Goal: Task Accomplishment & Management: Complete application form

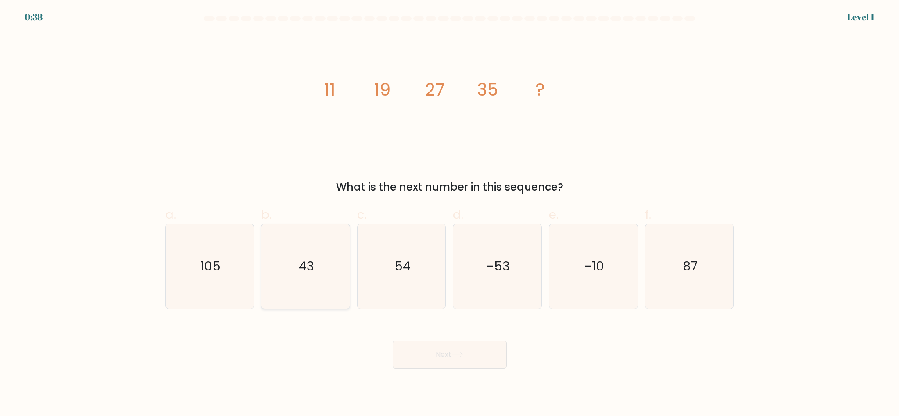
click at [291, 277] on icon "43" at bounding box center [305, 266] width 85 height 85
click at [450, 214] on input "b. 43" at bounding box center [450, 211] width 0 height 6
radio input "true"
drag, startPoint x: 455, startPoint y: 372, endPoint x: 453, endPoint y: 357, distance: 15.1
click at [455, 372] on body "0:37 Level 1" at bounding box center [449, 208] width 899 height 416
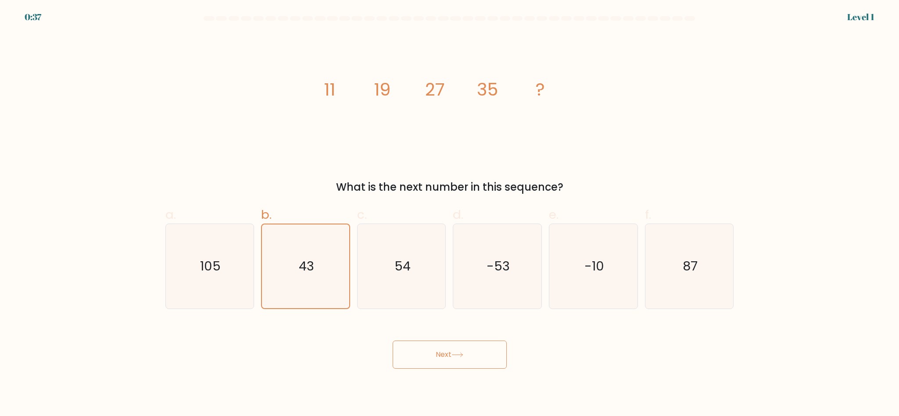
click at [451, 354] on button "Next" at bounding box center [450, 355] width 114 height 28
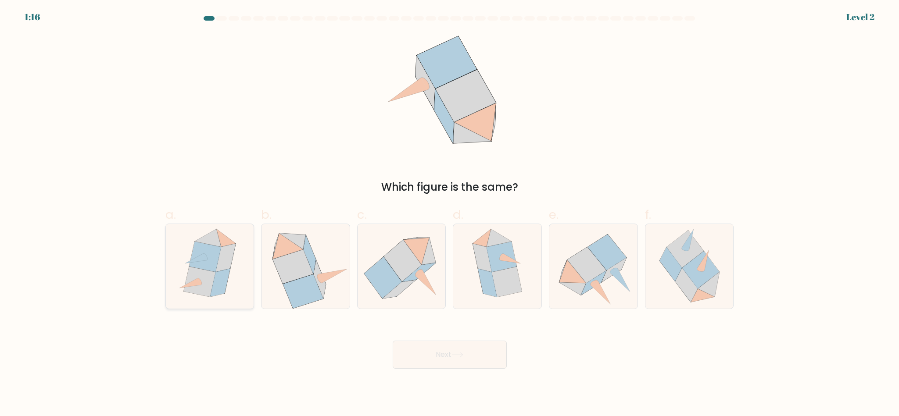
click at [245, 274] on icon at bounding box center [209, 266] width 73 height 85
click at [450, 214] on input "a." at bounding box center [450, 211] width 0 height 6
radio input "true"
click at [666, 275] on icon at bounding box center [690, 266] width 84 height 85
click at [450, 214] on input "f." at bounding box center [450, 211] width 0 height 6
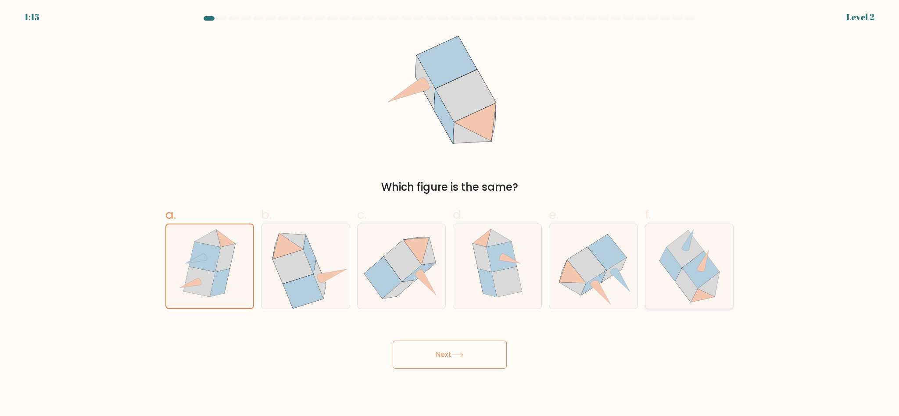
radio input "true"
click at [597, 276] on icon at bounding box center [586, 265] width 39 height 36
click at [450, 214] on input "e." at bounding box center [450, 211] width 0 height 6
radio input "true"
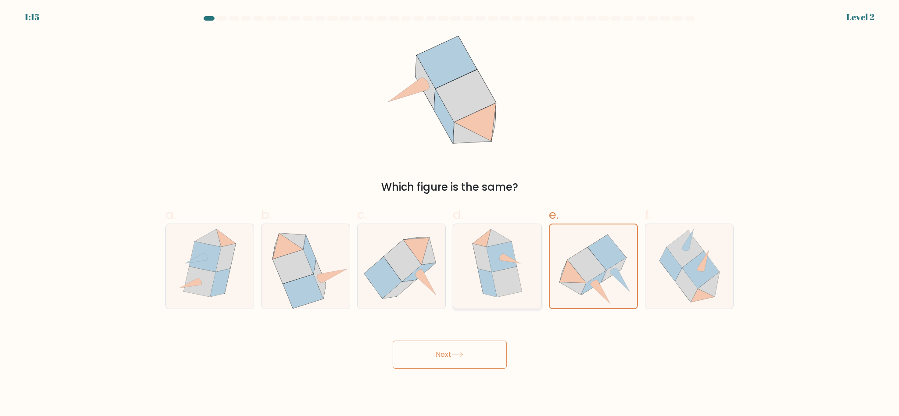
click at [533, 276] on div at bounding box center [497, 267] width 89 height 86
click at [450, 214] on input "d." at bounding box center [450, 211] width 0 height 6
radio input "true"
click at [338, 287] on icon at bounding box center [305, 266] width 87 height 85
click at [450, 214] on input "b." at bounding box center [450, 211] width 0 height 6
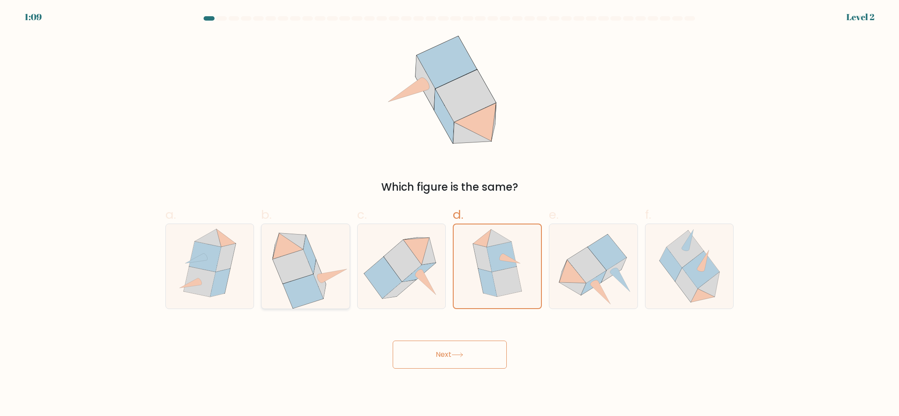
radio input "true"
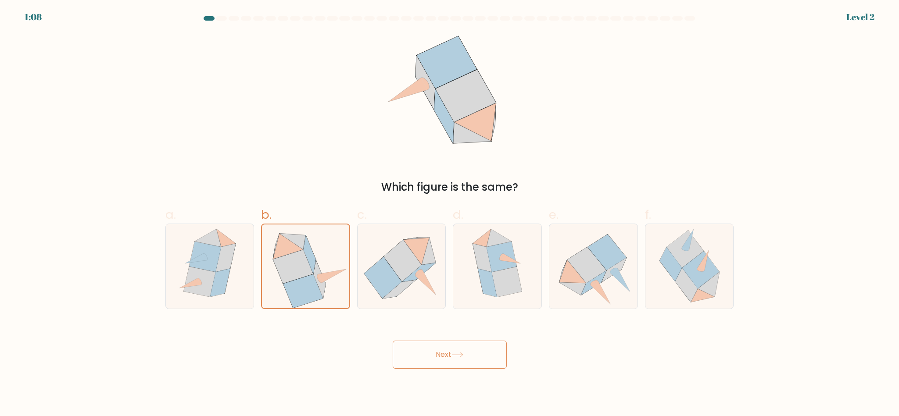
click at [426, 345] on button "Next" at bounding box center [450, 355] width 114 height 28
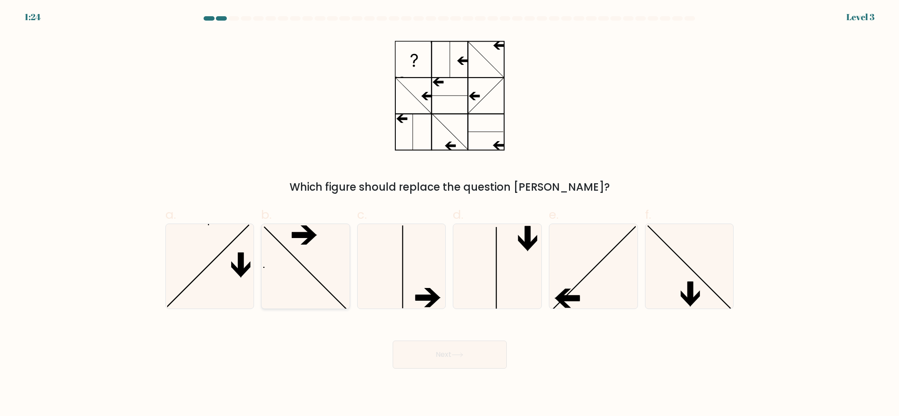
click at [284, 261] on icon at bounding box center [305, 266] width 85 height 85
click at [450, 214] on input "b." at bounding box center [450, 211] width 0 height 6
radio input "true"
click at [607, 261] on icon at bounding box center [593, 266] width 85 height 85
click at [450, 214] on input "e." at bounding box center [450, 211] width 0 height 6
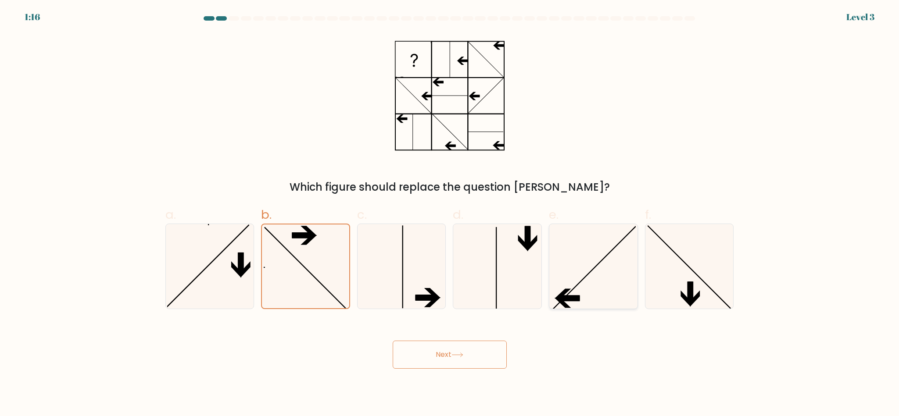
radio input "true"
click at [456, 353] on icon at bounding box center [457, 355] width 12 height 5
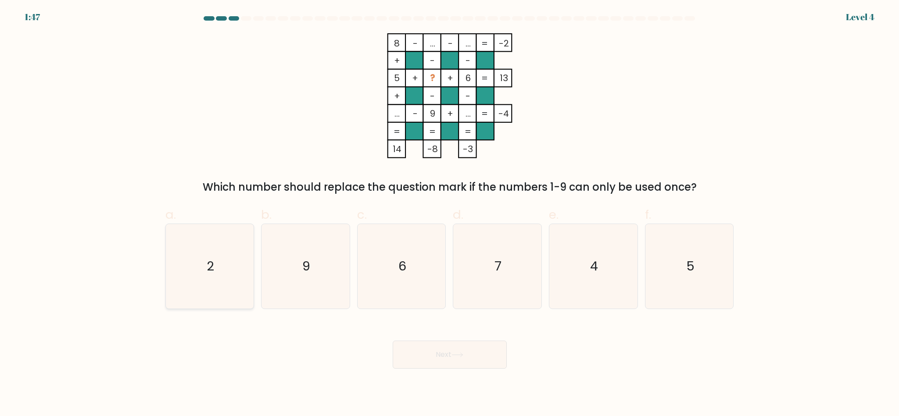
click at [246, 268] on icon "2" at bounding box center [209, 266] width 85 height 85
click at [450, 214] on input "a. 2" at bounding box center [450, 211] width 0 height 6
radio input "true"
click at [434, 340] on div "Next" at bounding box center [449, 344] width 579 height 49
click at [437, 349] on button "Next" at bounding box center [450, 355] width 114 height 28
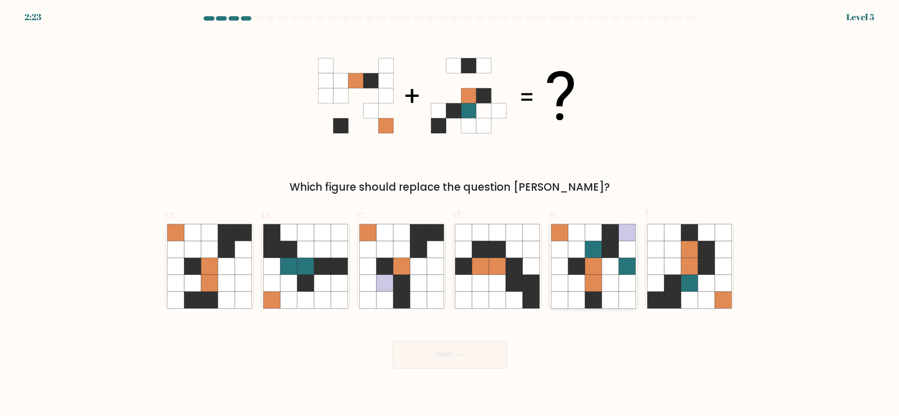
click at [599, 269] on icon at bounding box center [593, 266] width 17 height 17
click at [450, 214] on input "e." at bounding box center [450, 211] width 0 height 6
radio input "true"
click at [724, 279] on icon at bounding box center [723, 283] width 17 height 17
click at [450, 214] on input "f." at bounding box center [450, 211] width 0 height 6
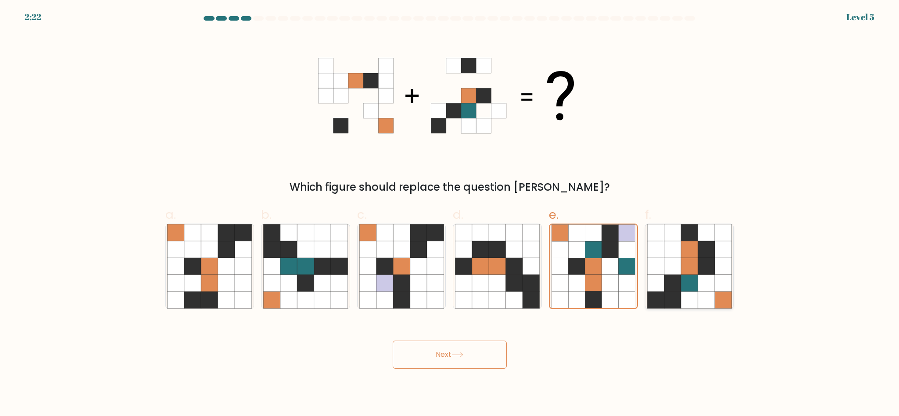
radio input "true"
click at [433, 351] on button "Next" at bounding box center [450, 355] width 114 height 28
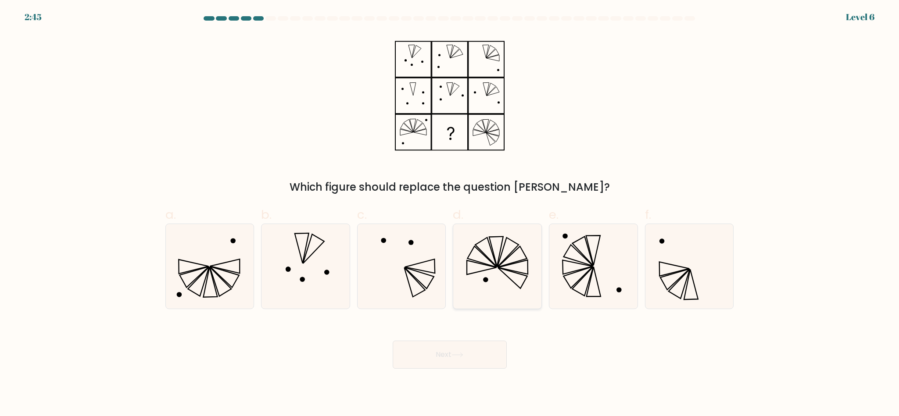
click at [523, 277] on icon at bounding box center [497, 266] width 85 height 85
click at [450, 214] on input "d." at bounding box center [450, 211] width 0 height 6
radio input "true"
click at [481, 352] on button "Next" at bounding box center [450, 355] width 114 height 28
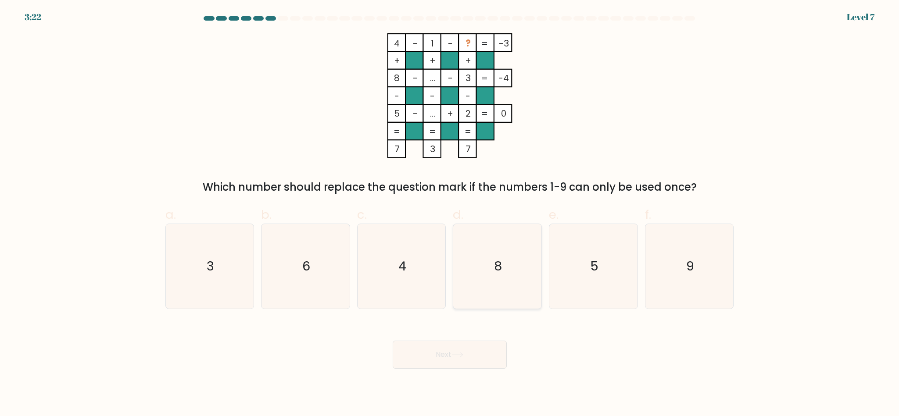
drag, startPoint x: 519, startPoint y: 269, endPoint x: 515, endPoint y: 276, distance: 8.1
click at [518, 269] on icon "8" at bounding box center [497, 266] width 85 height 85
click at [450, 214] on input "d. 8" at bounding box center [450, 211] width 0 height 6
radio input "true"
click at [456, 349] on button "Next" at bounding box center [450, 355] width 114 height 28
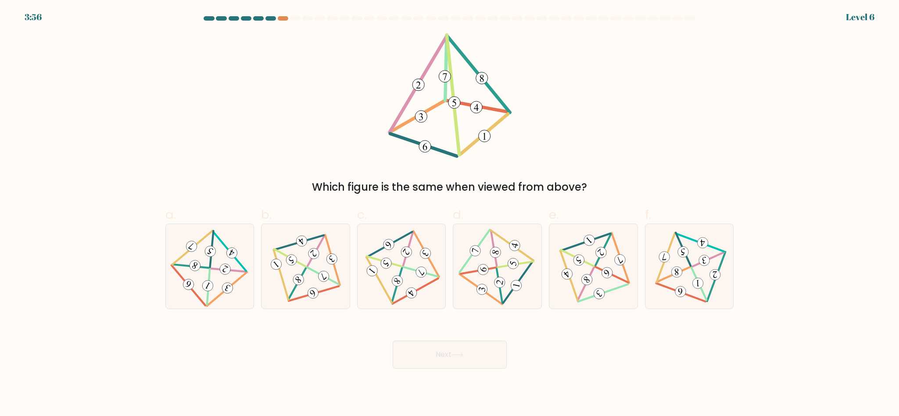
drag, startPoint x: 366, startPoint y: 182, endPoint x: 569, endPoint y: 186, distance: 202.3
click at [569, 186] on div "Which figure is the same when viewed from above?" at bounding box center [450, 187] width 558 height 16
click at [392, 279] on 585 at bounding box center [397, 281] width 15 height 15
click at [450, 214] on input "c." at bounding box center [450, 211] width 0 height 6
radio input "true"
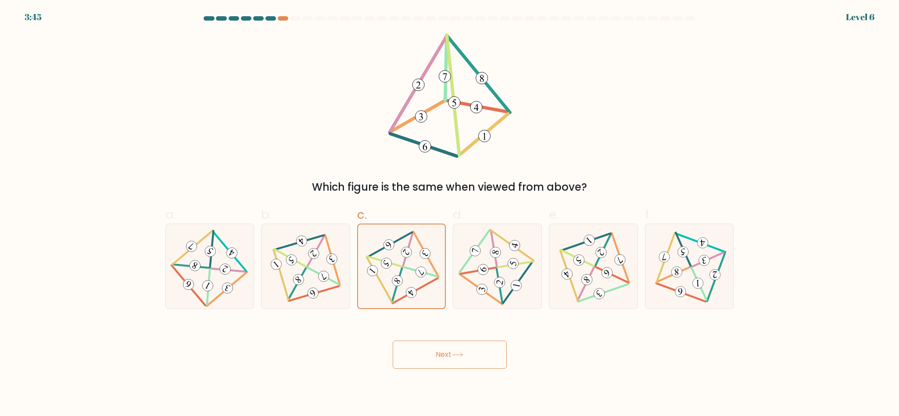
click at [436, 349] on button "Next" at bounding box center [450, 355] width 114 height 28
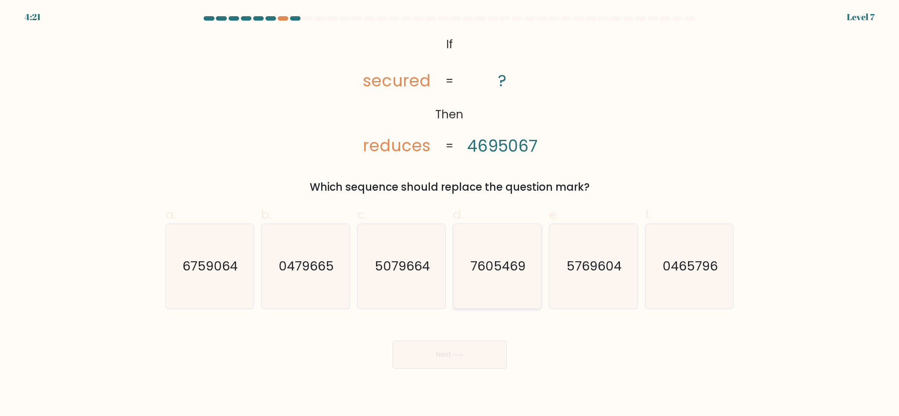
click at [494, 278] on icon "7605469" at bounding box center [497, 266] width 85 height 85
click at [450, 214] on input "d. 7605469" at bounding box center [450, 211] width 0 height 6
radio input "true"
click at [478, 349] on button "Next" at bounding box center [450, 355] width 114 height 28
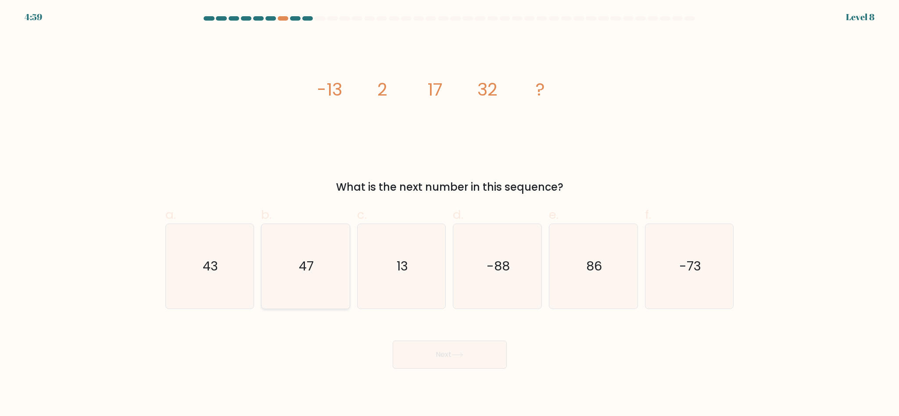
click at [313, 284] on icon "47" at bounding box center [305, 266] width 85 height 85
click at [450, 214] on input "b. 47" at bounding box center [450, 211] width 0 height 6
radio input "true"
click at [438, 359] on button "Next" at bounding box center [450, 355] width 114 height 28
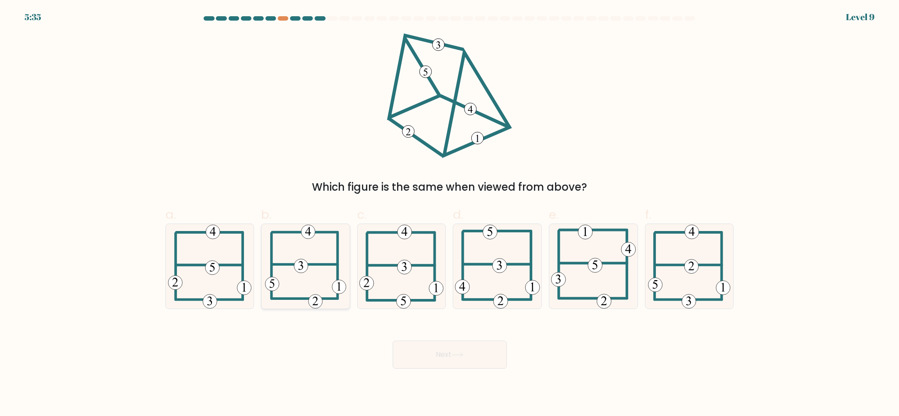
click at [308, 275] on icon at bounding box center [305, 266] width 81 height 85
click at [450, 214] on input "b." at bounding box center [450, 211] width 0 height 6
radio input "true"
click at [428, 355] on button "Next" at bounding box center [450, 355] width 114 height 28
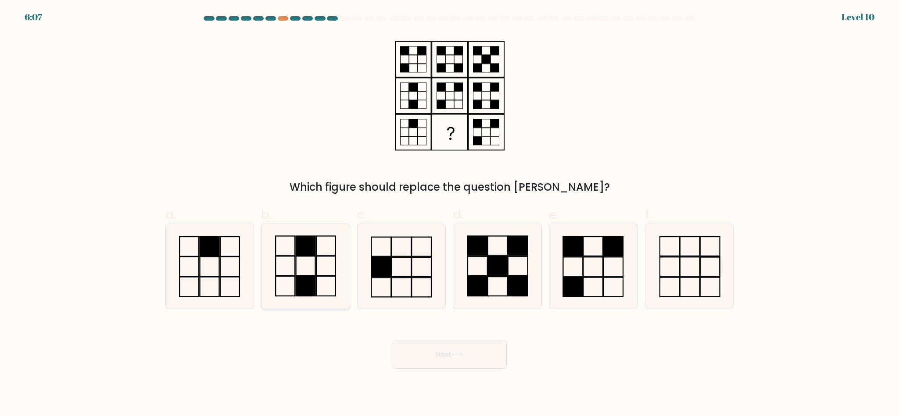
click at [315, 262] on rect at bounding box center [305, 266] width 19 height 20
click at [450, 214] on input "b." at bounding box center [450, 211] width 0 height 6
radio input "true"
click at [449, 350] on button "Next" at bounding box center [450, 355] width 114 height 28
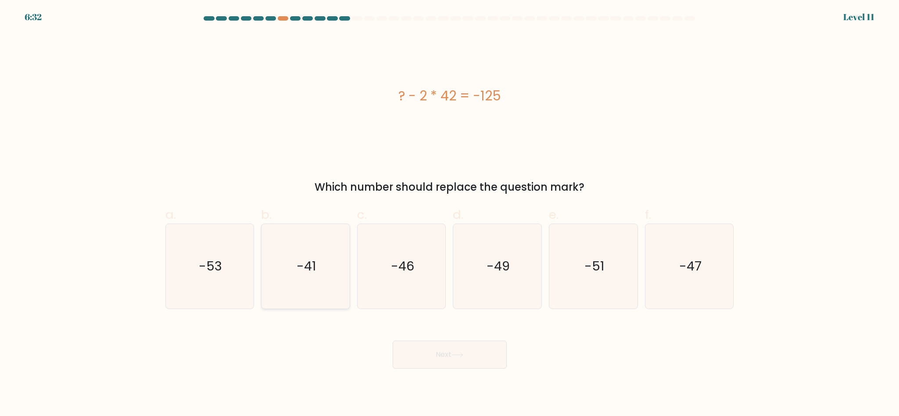
click at [336, 244] on icon "-41" at bounding box center [305, 266] width 85 height 85
click at [450, 214] on input "b. -41" at bounding box center [450, 211] width 0 height 6
radio input "true"
drag, startPoint x: 453, startPoint y: 345, endPoint x: 454, endPoint y: 349, distance: 4.6
click at [454, 349] on button "Next" at bounding box center [450, 355] width 114 height 28
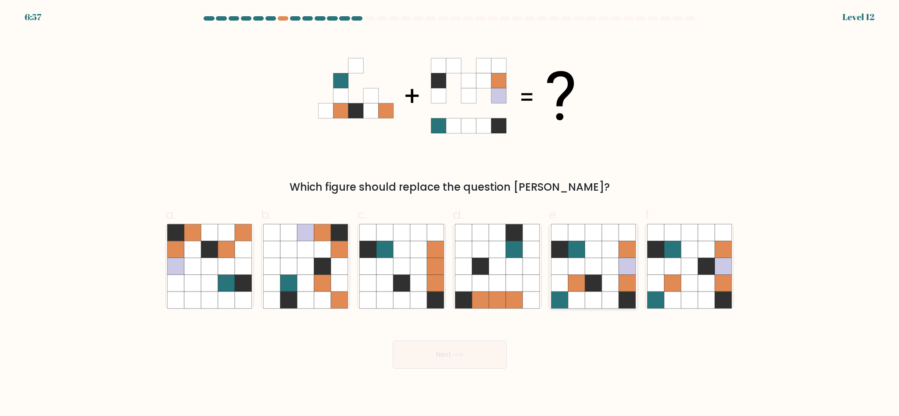
click at [591, 270] on icon at bounding box center [593, 266] width 17 height 17
click at [450, 214] on input "e." at bounding box center [450, 211] width 0 height 6
radio input "true"
click at [588, 270] on icon at bounding box center [593, 266] width 17 height 17
click at [450, 214] on input "e." at bounding box center [450, 211] width 0 height 6
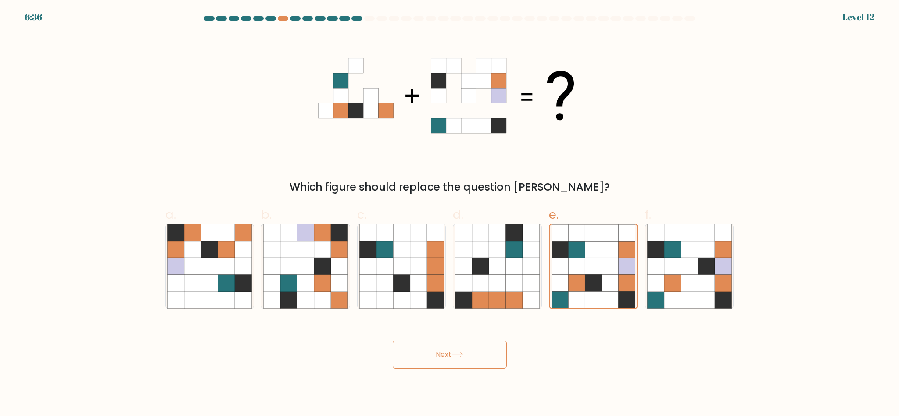
click at [461, 351] on button "Next" at bounding box center [450, 355] width 114 height 28
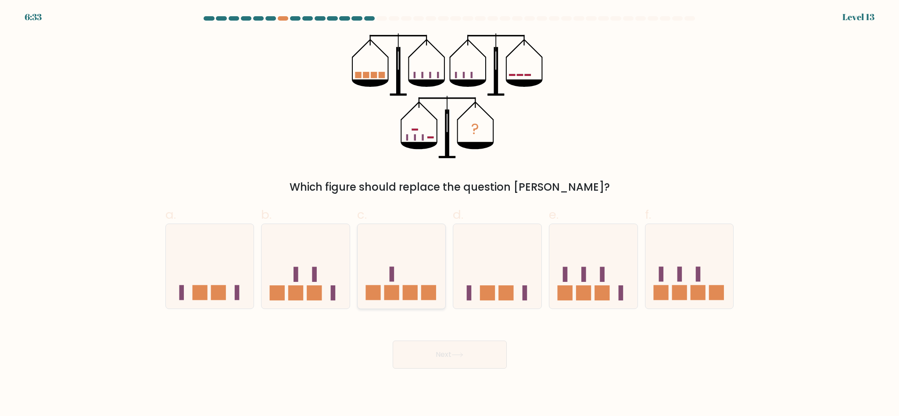
drag, startPoint x: 369, startPoint y: 291, endPoint x: 384, endPoint y: 307, distance: 22.6
click at [369, 291] on rect at bounding box center [372, 293] width 15 height 15
click at [450, 214] on input "c." at bounding box center [450, 211] width 0 height 6
radio input "true"
click at [433, 351] on button "Next" at bounding box center [450, 355] width 114 height 28
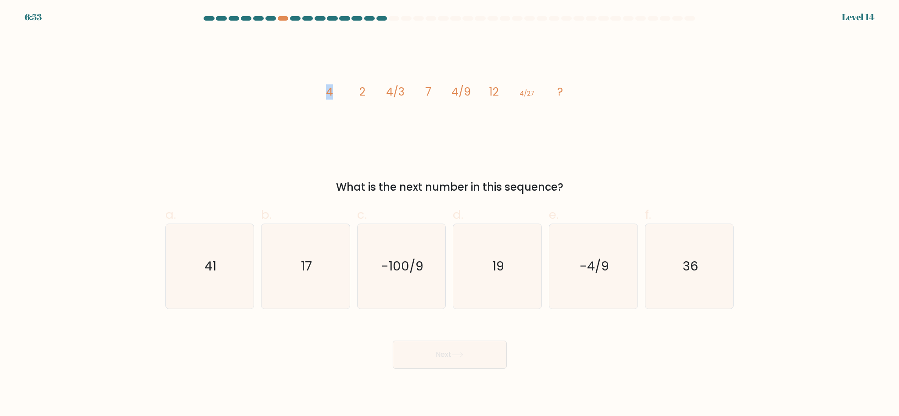
drag, startPoint x: 326, startPoint y: 99, endPoint x: 337, endPoint y: 98, distance: 10.6
click at [337, 98] on icon "image/svg+xml 4 2 4/3 7 4/9 12 4/27 ?" at bounding box center [449, 95] width 263 height 125
click at [307, 265] on text "17" at bounding box center [306, 267] width 11 height 18
click at [450, 214] on input "b. 17" at bounding box center [450, 211] width 0 height 6
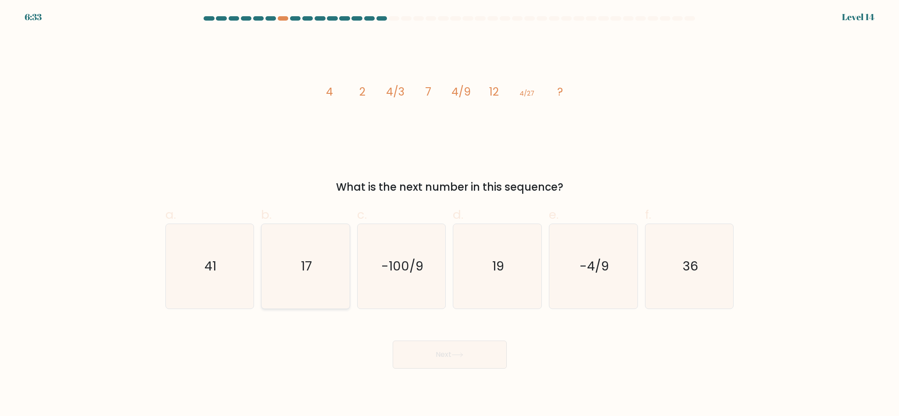
radio input "true"
click at [466, 362] on button "Next" at bounding box center [450, 355] width 114 height 28
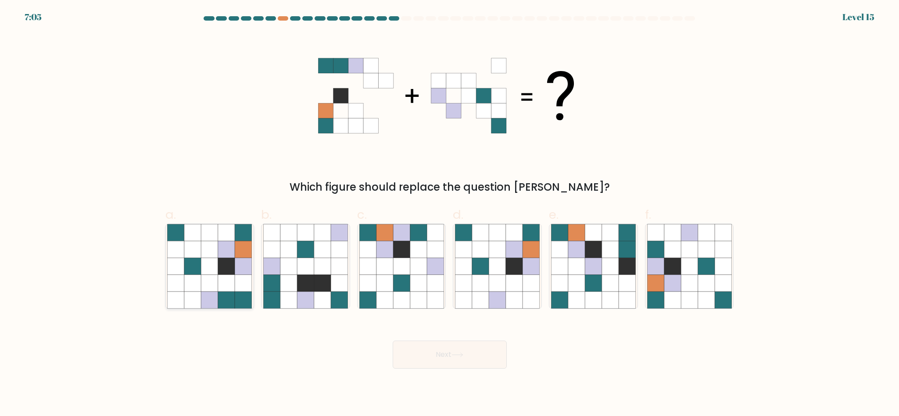
click at [244, 276] on icon at bounding box center [243, 283] width 17 height 17
click at [450, 214] on input "a." at bounding box center [450, 211] width 0 height 6
radio input "true"
click at [439, 351] on button "Next" at bounding box center [450, 355] width 114 height 28
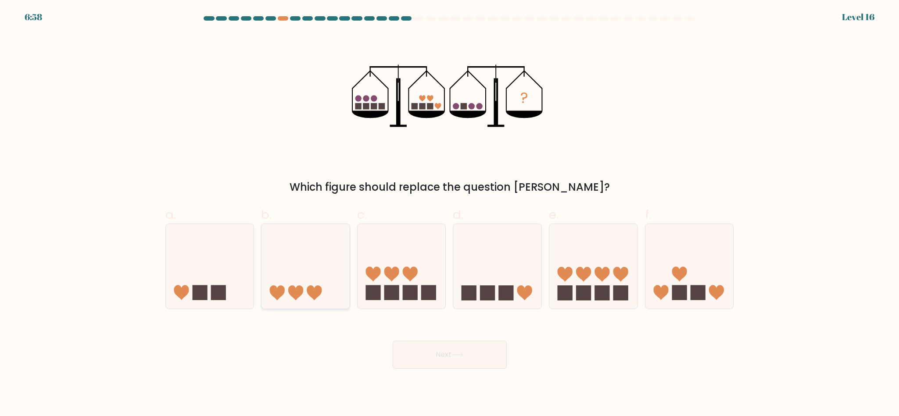
click at [299, 247] on icon at bounding box center [305, 266] width 88 height 73
click at [450, 214] on input "b." at bounding box center [450, 211] width 0 height 6
radio input "true"
click at [417, 366] on button "Next" at bounding box center [450, 355] width 114 height 28
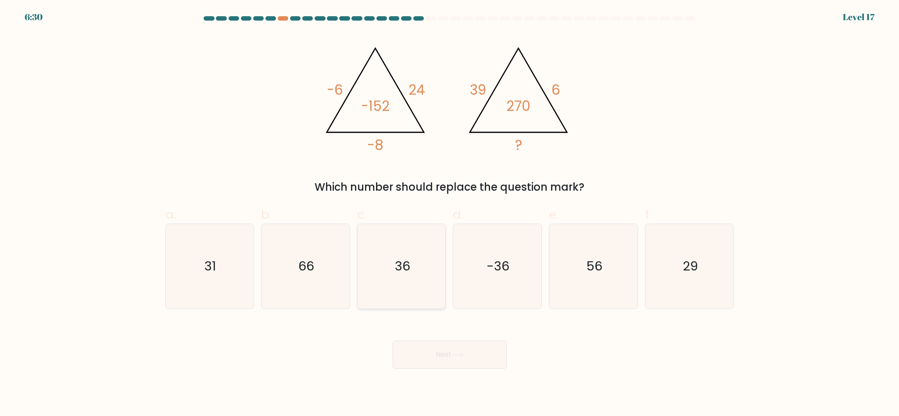
click at [397, 262] on text "36" at bounding box center [402, 267] width 15 height 18
click at [450, 214] on input "c. 36" at bounding box center [450, 211] width 0 height 6
radio input "true"
click at [467, 366] on button "Next" at bounding box center [450, 355] width 114 height 28
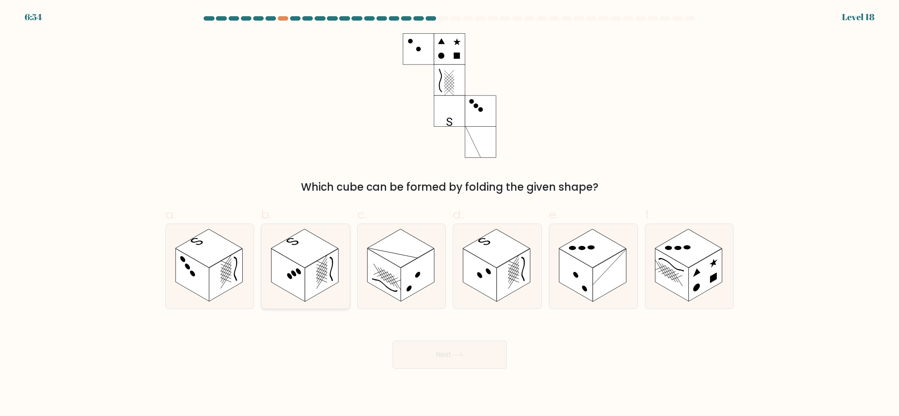
click at [315, 270] on rect at bounding box center [321, 275] width 33 height 53
click at [450, 214] on input "b." at bounding box center [450, 211] width 0 height 6
radio input "true"
click at [444, 358] on button "Next" at bounding box center [450, 355] width 114 height 28
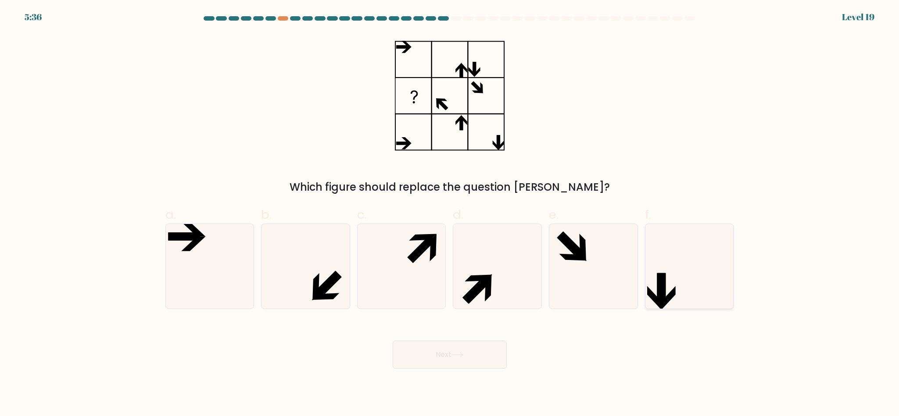
click at [682, 279] on icon at bounding box center [689, 266] width 85 height 85
click at [450, 214] on input "f." at bounding box center [450, 211] width 0 height 6
radio input "true"
click at [228, 247] on icon at bounding box center [209, 266] width 85 height 85
click at [450, 214] on input "a." at bounding box center [450, 211] width 0 height 6
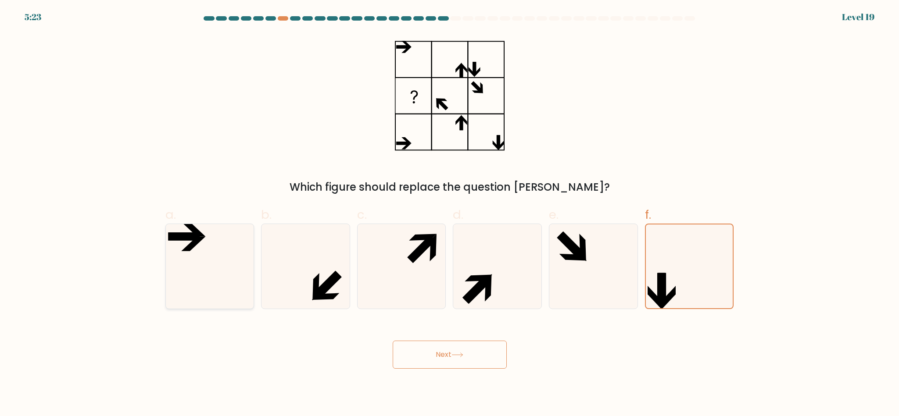
radio input "true"
click at [430, 356] on button "Next" at bounding box center [450, 355] width 114 height 28
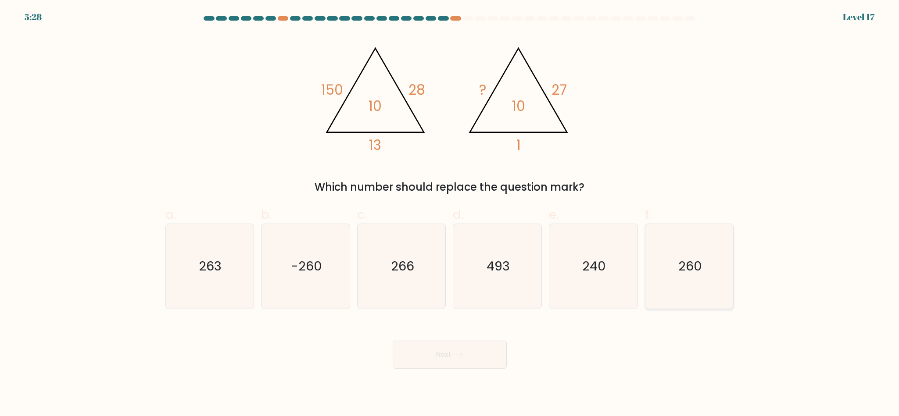
click at [663, 266] on icon "260" at bounding box center [689, 266] width 85 height 85
click at [450, 214] on input "f. 260" at bounding box center [450, 211] width 0 height 6
radio input "true"
click at [456, 358] on button "Next" at bounding box center [450, 355] width 114 height 28
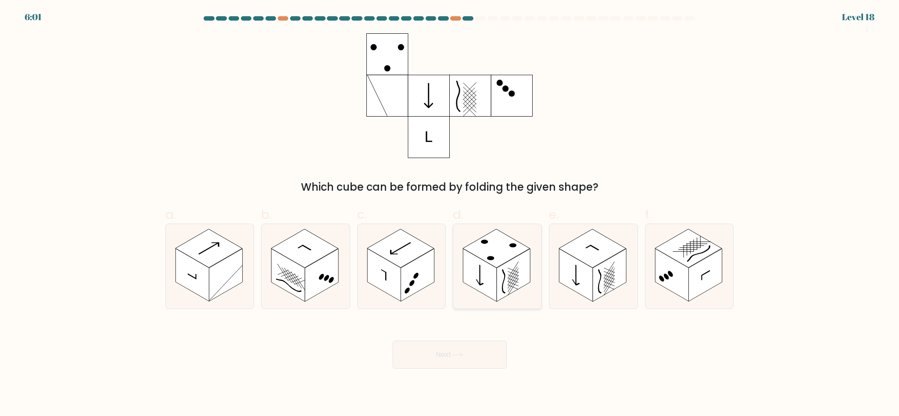
click at [498, 294] on rect at bounding box center [513, 275] width 33 height 53
click at [450, 214] on input "d." at bounding box center [450, 211] width 0 height 6
radio input "true"
click at [468, 358] on button "Next" at bounding box center [450, 355] width 114 height 28
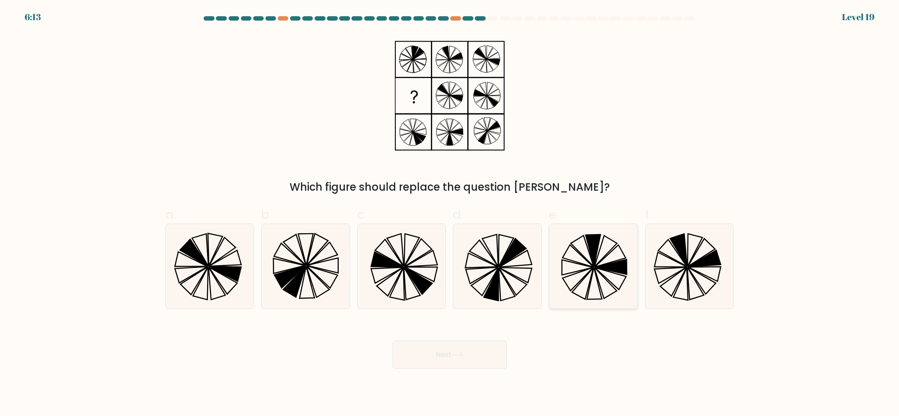
click at [582, 266] on icon at bounding box center [593, 266] width 85 height 85
click at [450, 214] on input "e." at bounding box center [450, 211] width 0 height 6
radio input "true"
click at [482, 349] on button "Next" at bounding box center [450, 355] width 114 height 28
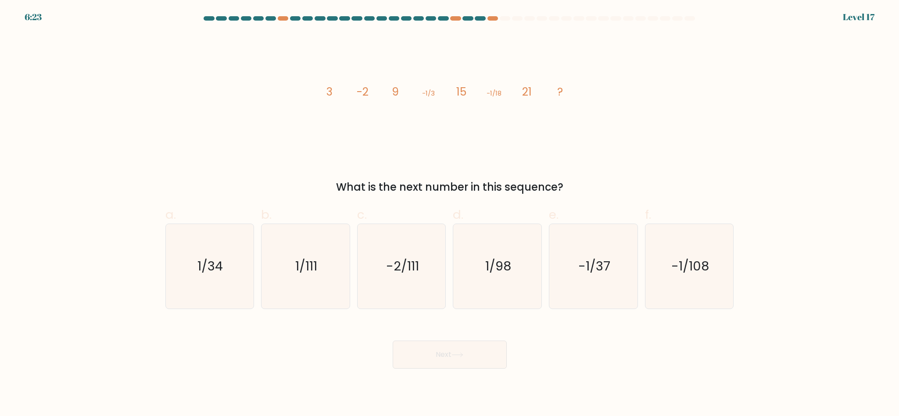
drag, startPoint x: 344, startPoint y: 182, endPoint x: 612, endPoint y: 186, distance: 268.1
click at [612, 186] on div "What is the next number in this sequence?" at bounding box center [450, 187] width 558 height 16
click at [612, 187] on div "What is the next number in this sequence?" at bounding box center [450, 187] width 558 height 16
click at [659, 276] on icon "-1/108" at bounding box center [689, 266] width 85 height 85
click at [450, 214] on input "f. -1/108" at bounding box center [450, 211] width 0 height 6
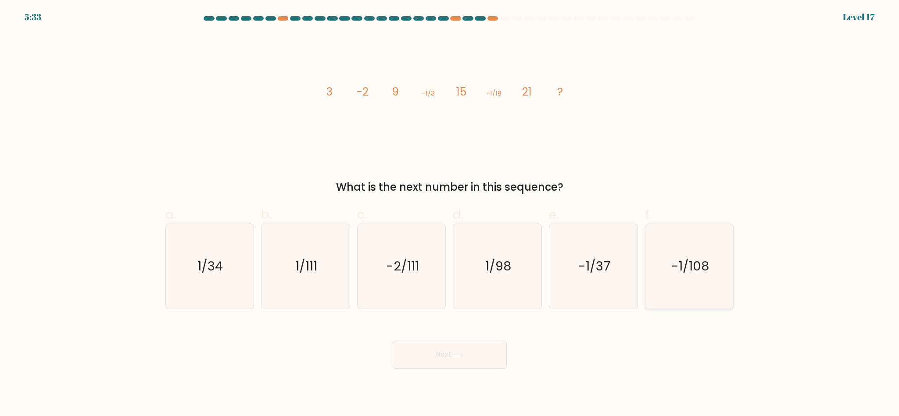
radio input "true"
click at [475, 353] on button "Next" at bounding box center [450, 355] width 114 height 28
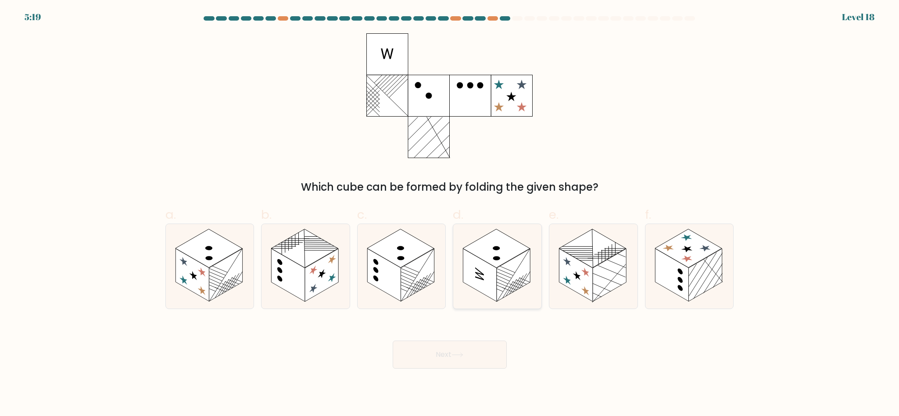
click at [500, 282] on rect at bounding box center [513, 275] width 33 height 53
click at [450, 214] on input "d." at bounding box center [450, 211] width 0 height 6
radio input "true"
click at [473, 354] on button "Next" at bounding box center [450, 355] width 114 height 28
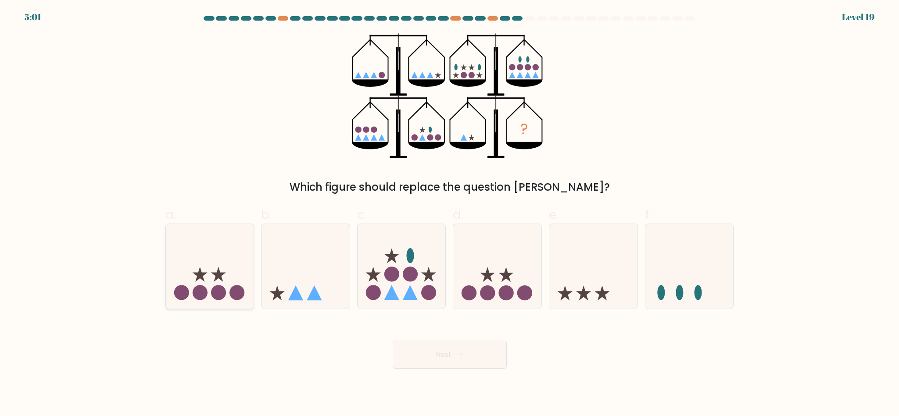
click at [226, 275] on icon at bounding box center [210, 266] width 88 height 73
click at [450, 214] on input "a." at bounding box center [450, 211] width 0 height 6
radio input "true"
click at [304, 273] on icon at bounding box center [305, 266] width 88 height 73
click at [450, 214] on input "b." at bounding box center [450, 211] width 0 height 6
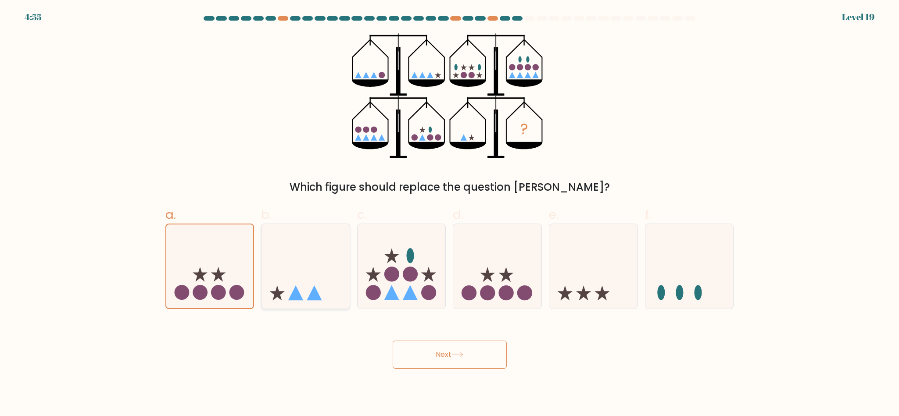
radio input "true"
click at [437, 360] on button "Next" at bounding box center [450, 355] width 114 height 28
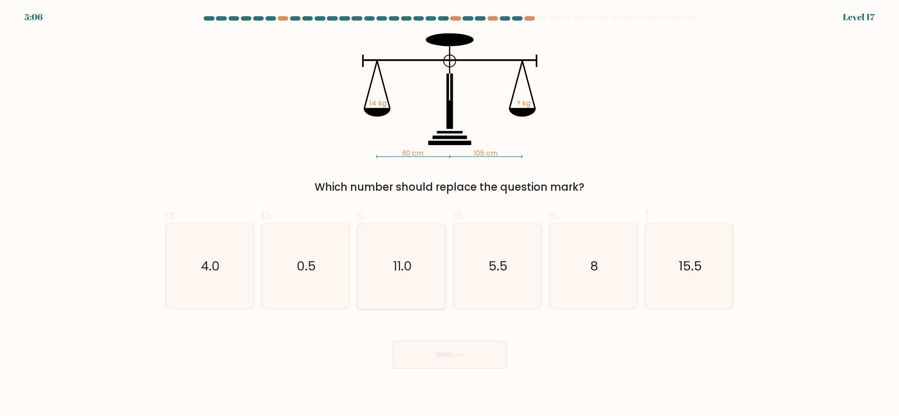
click at [416, 250] on icon "11.0" at bounding box center [401, 266] width 85 height 85
click at [450, 214] on input "c. 11.0" at bounding box center [450, 211] width 0 height 6
radio input "true"
click at [440, 351] on button "Next" at bounding box center [450, 355] width 114 height 28
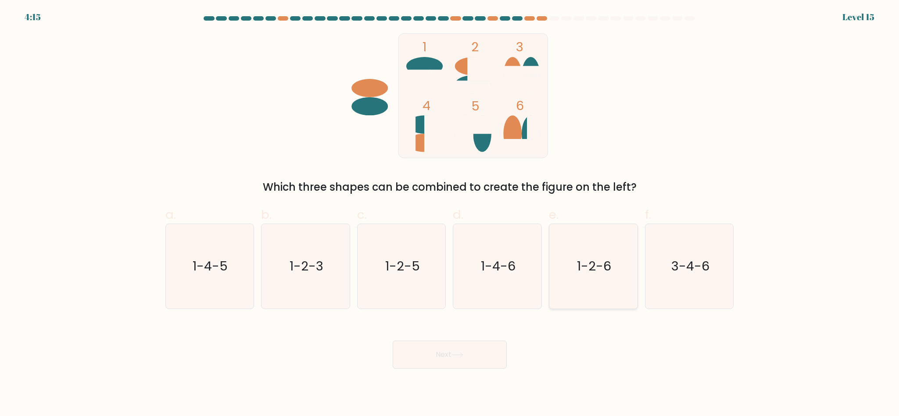
click at [619, 268] on icon "1-2-6" at bounding box center [593, 266] width 85 height 85
click at [450, 214] on input "e. 1-2-6" at bounding box center [450, 211] width 0 height 6
radio input "true"
click at [490, 353] on button "Next" at bounding box center [450, 355] width 114 height 28
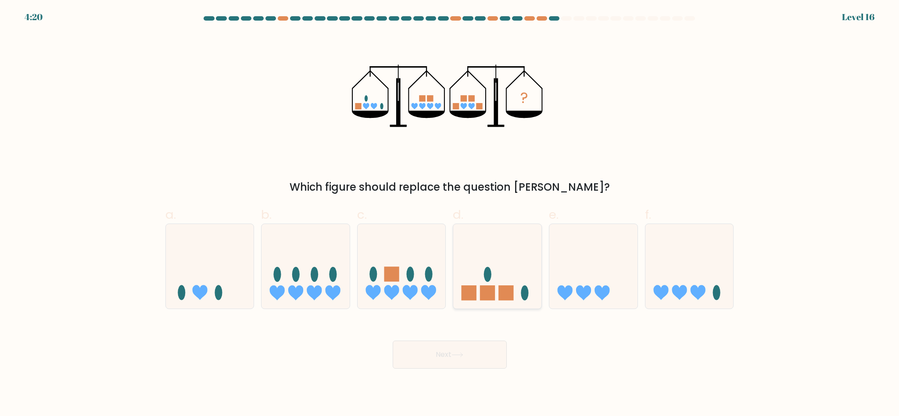
click at [535, 287] on icon at bounding box center [497, 266] width 88 height 73
click at [450, 214] on input "d." at bounding box center [450, 211] width 0 height 6
radio input "true"
click at [475, 350] on button "Next" at bounding box center [450, 355] width 114 height 28
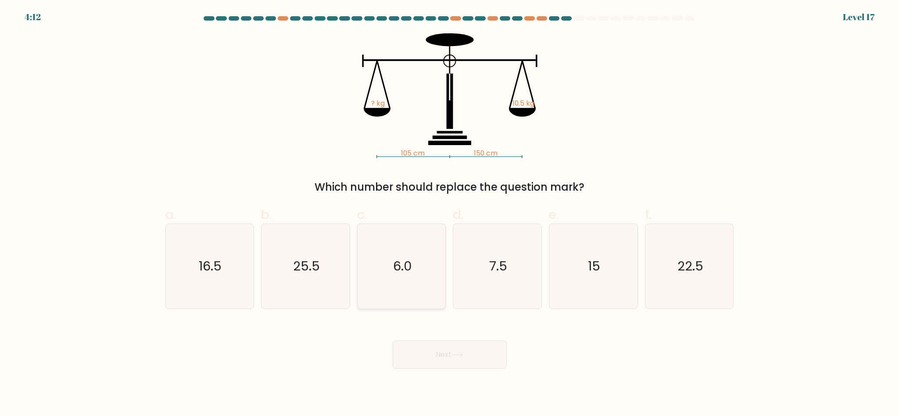
click at [420, 283] on icon "6.0" at bounding box center [401, 266] width 85 height 85
click at [450, 214] on input "c. 6.0" at bounding box center [450, 211] width 0 height 6
radio input "true"
click at [420, 357] on button "Next" at bounding box center [450, 355] width 114 height 28
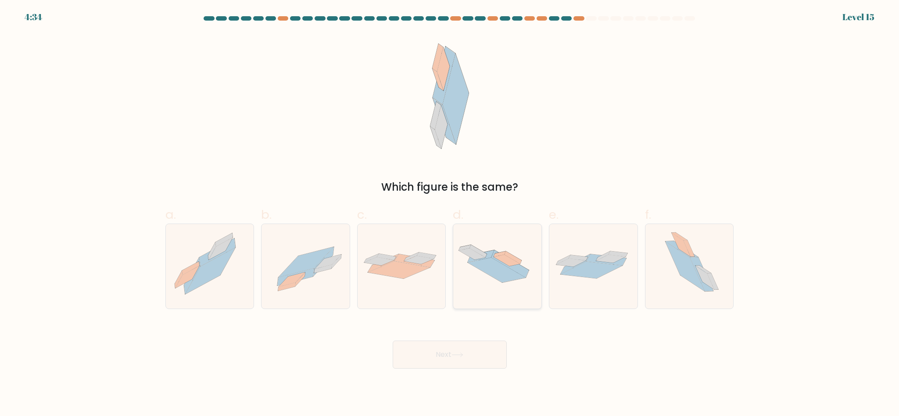
click at [525, 283] on icon at bounding box center [497, 266] width 88 height 53
click at [450, 214] on input "d." at bounding box center [450, 211] width 0 height 6
radio input "true"
click at [652, 261] on div at bounding box center [689, 267] width 89 height 86
click at [450, 214] on input "f." at bounding box center [450, 211] width 0 height 6
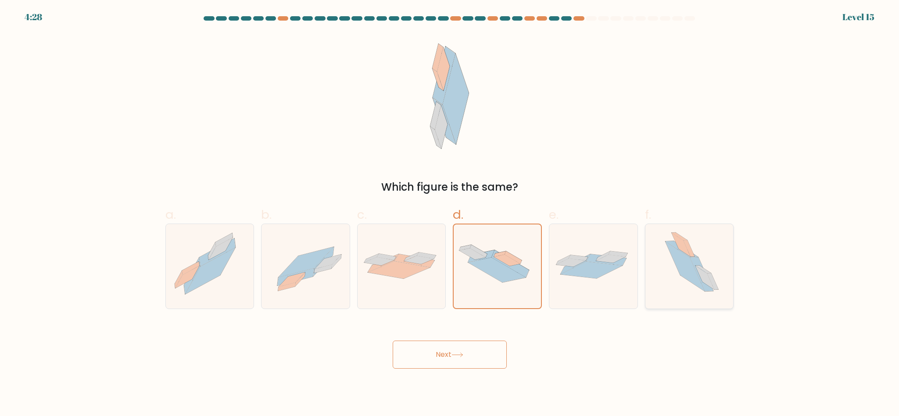
radio input "true"
click at [469, 278] on icon at bounding box center [497, 266] width 88 height 53
click at [450, 214] on input "d." at bounding box center [450, 211] width 0 height 6
radio input "true"
click at [471, 353] on button "Next" at bounding box center [450, 355] width 114 height 28
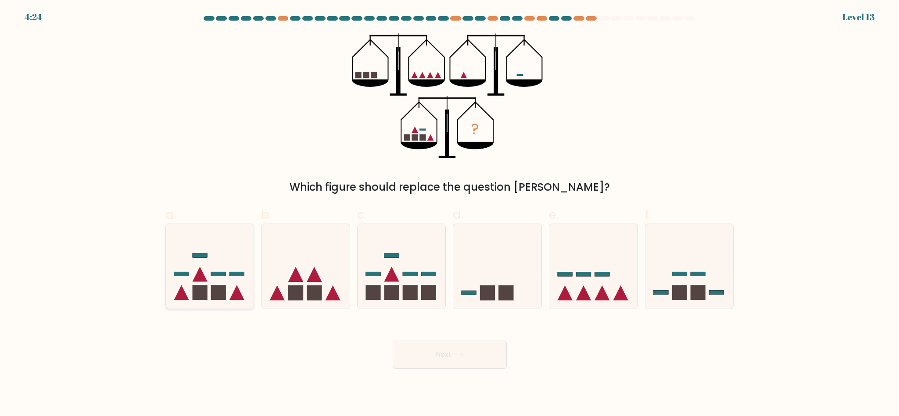
click at [203, 282] on icon at bounding box center [199, 274] width 15 height 15
click at [450, 214] on input "a." at bounding box center [450, 211] width 0 height 6
radio input "true"
click at [398, 283] on icon at bounding box center [402, 266] width 88 height 73
click at [450, 214] on input "c." at bounding box center [450, 211] width 0 height 6
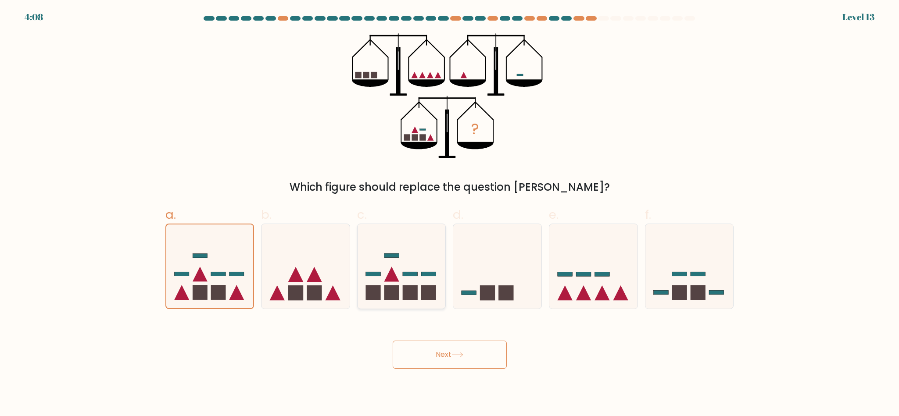
radio input "true"
click at [300, 271] on icon at bounding box center [305, 266] width 88 height 73
click at [450, 214] on input "b." at bounding box center [450, 211] width 0 height 6
radio input "true"
click at [221, 240] on icon at bounding box center [210, 266] width 88 height 73
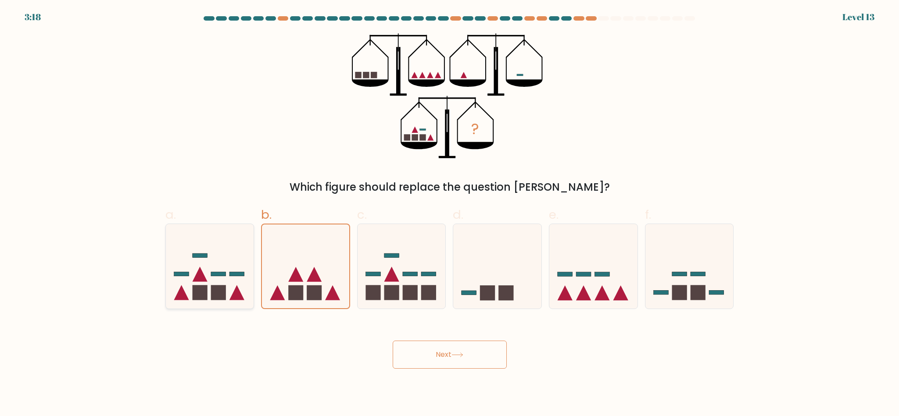
click at [450, 214] on input "a." at bounding box center [450, 211] width 0 height 6
radio input "true"
click at [294, 289] on rect at bounding box center [295, 293] width 15 height 15
click at [450, 214] on input "b." at bounding box center [450, 211] width 0 height 6
radio input "true"
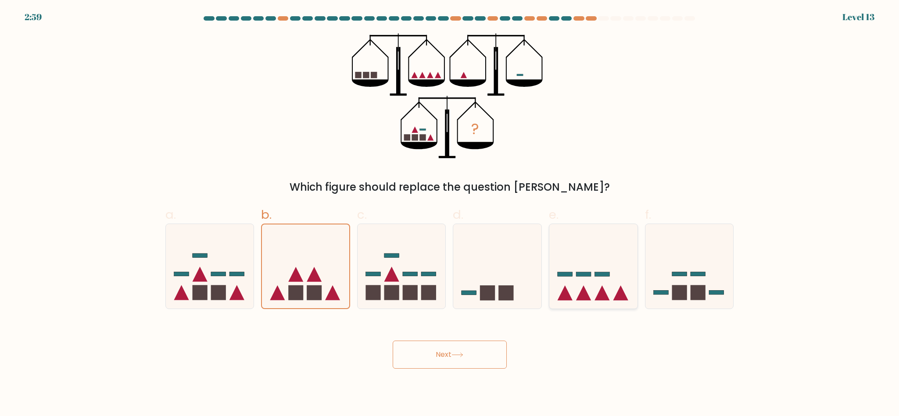
click at [607, 282] on icon at bounding box center [593, 266] width 88 height 73
click at [450, 214] on input "e." at bounding box center [450, 211] width 0 height 6
radio input "true"
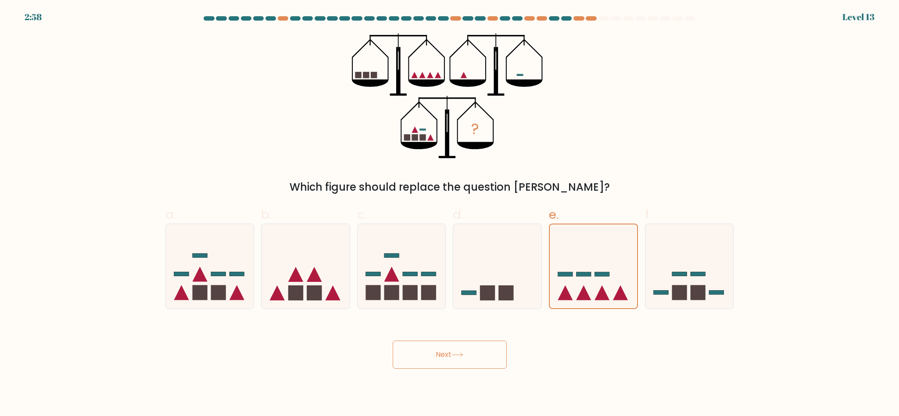
click at [467, 353] on button "Next" at bounding box center [450, 355] width 114 height 28
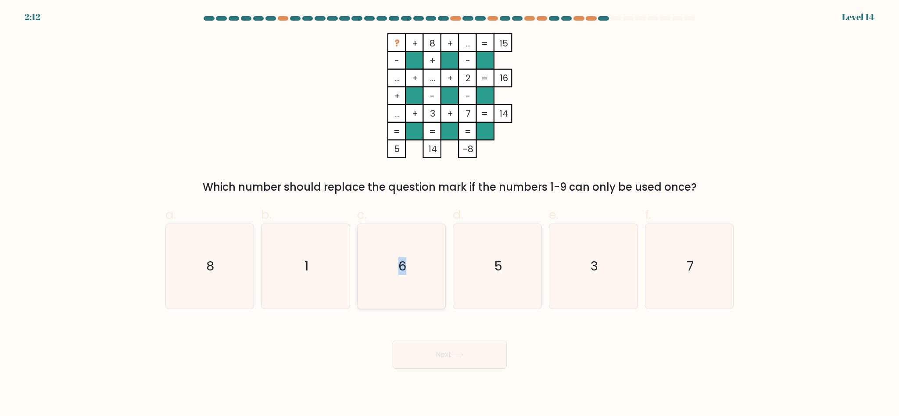
drag, startPoint x: 403, startPoint y: 246, endPoint x: 424, endPoint y: 303, distance: 60.8
click at [402, 246] on icon "6" at bounding box center [401, 266] width 85 height 85
click at [434, 351] on button "Next" at bounding box center [450, 355] width 114 height 28
click at [405, 247] on icon "6" at bounding box center [401, 266] width 85 height 85
click at [450, 214] on input "c. 6" at bounding box center [450, 211] width 0 height 6
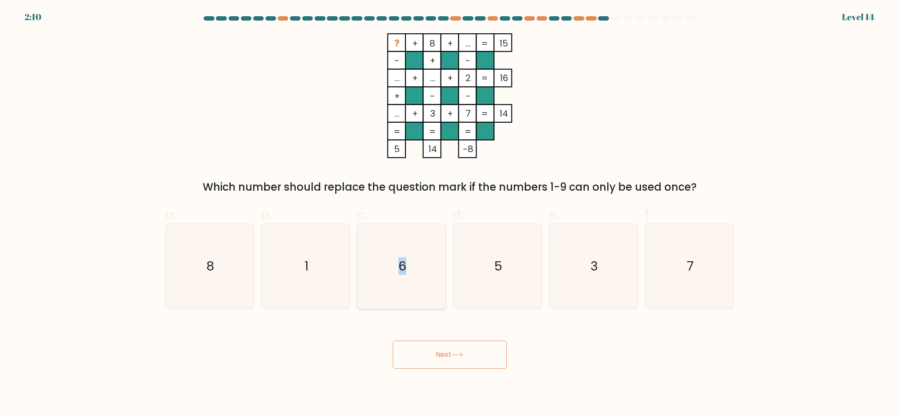
radio input "true"
click at [435, 345] on button "Next" at bounding box center [450, 355] width 114 height 28
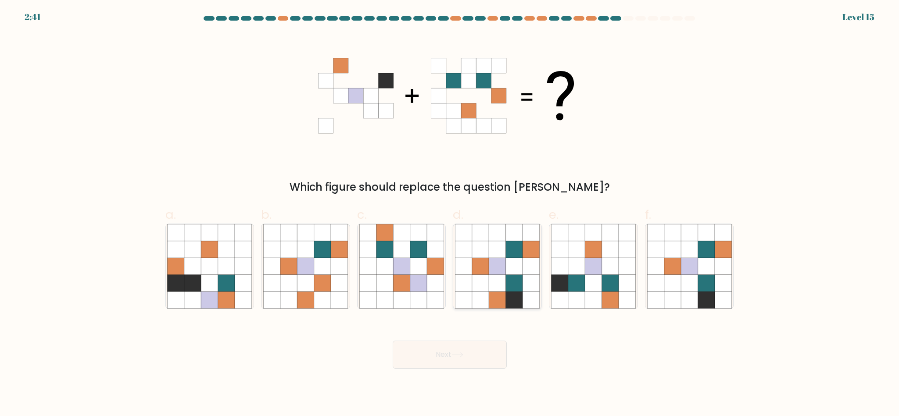
click at [516, 283] on icon at bounding box center [514, 283] width 17 height 17
click at [450, 214] on input "d." at bounding box center [450, 211] width 0 height 6
radio input "true"
click at [470, 355] on button "Next" at bounding box center [450, 355] width 114 height 28
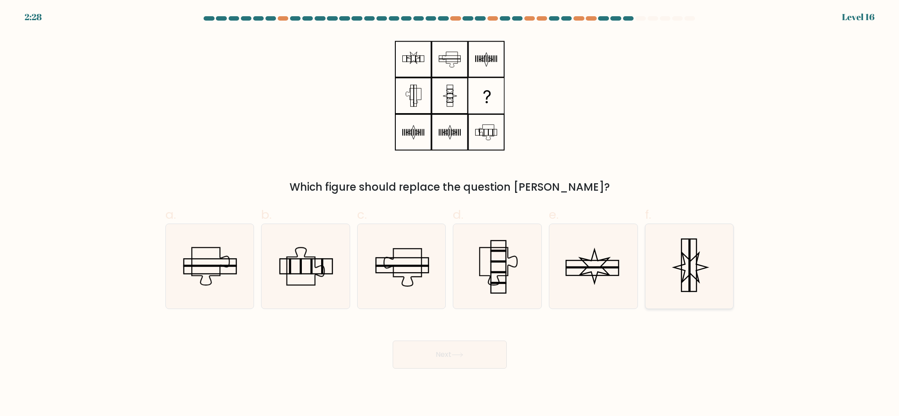
click at [675, 272] on icon at bounding box center [689, 266] width 85 height 85
click at [450, 214] on input "f." at bounding box center [450, 211] width 0 height 6
radio input "true"
click at [472, 353] on button "Next" at bounding box center [450, 355] width 114 height 28
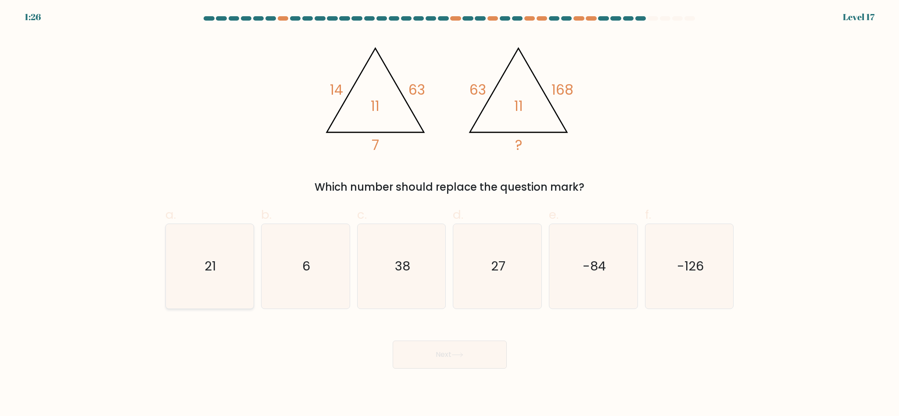
click at [190, 232] on icon "21" at bounding box center [209, 266] width 85 height 85
click at [450, 214] on input "a. 21" at bounding box center [450, 211] width 0 height 6
radio input "true"
click at [431, 364] on button "Next" at bounding box center [450, 355] width 114 height 28
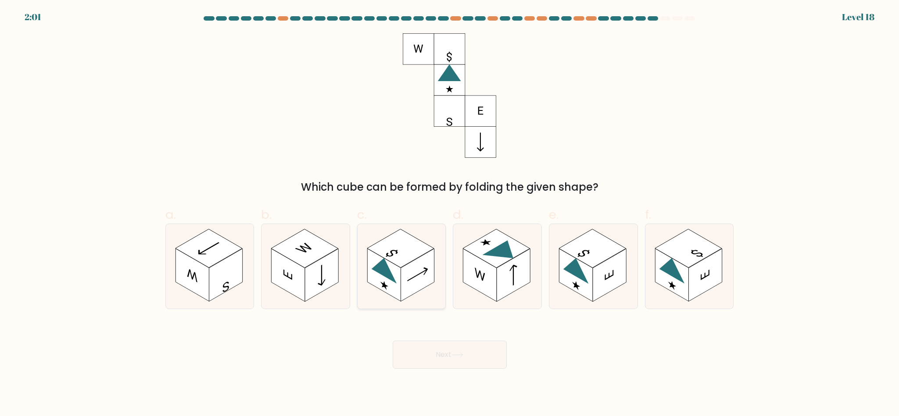
click at [423, 233] on icon at bounding box center [402, 266] width 88 height 85
click at [450, 214] on input "c." at bounding box center [450, 211] width 0 height 6
radio input "true"
click at [610, 247] on rect at bounding box center [592, 248] width 67 height 39
click at [450, 214] on input "e." at bounding box center [450, 211] width 0 height 6
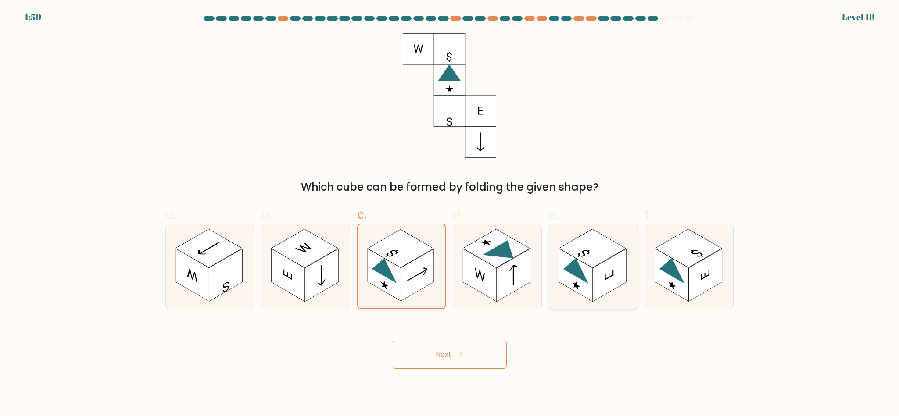
radio input "true"
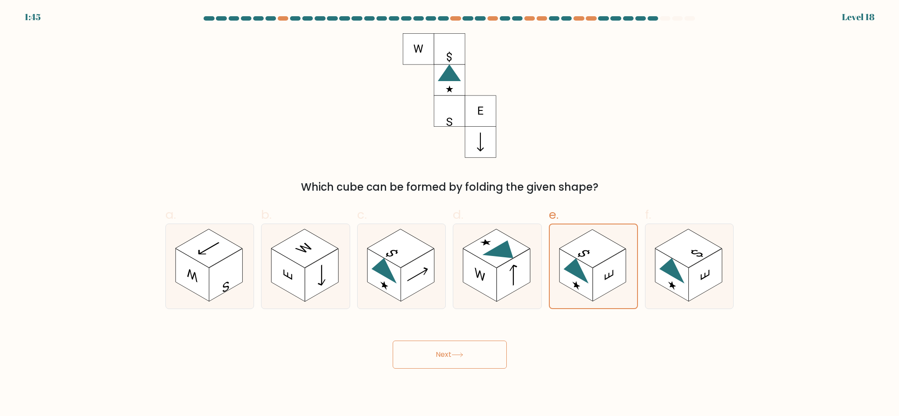
click at [458, 351] on button "Next" at bounding box center [450, 355] width 114 height 28
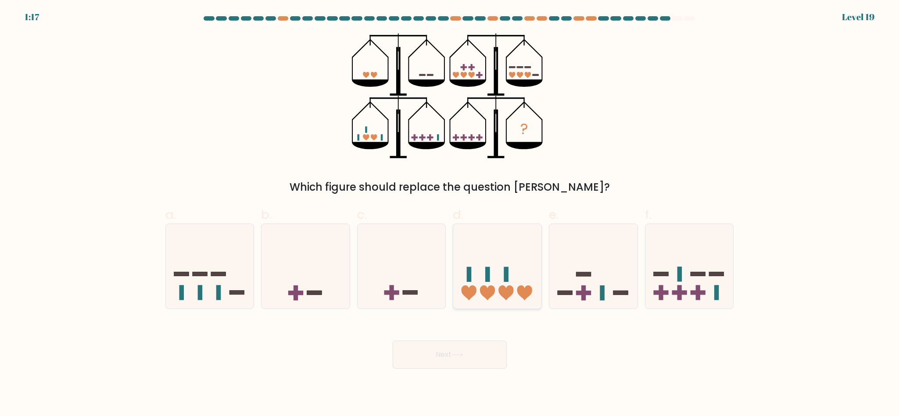
click at [484, 256] on icon at bounding box center [497, 266] width 88 height 73
click at [450, 214] on input "d." at bounding box center [450, 211] width 0 height 6
radio input "true"
drag, startPoint x: 231, startPoint y: 278, endPoint x: 467, endPoint y: 362, distance: 251.0
click at [234, 279] on icon at bounding box center [210, 266] width 88 height 73
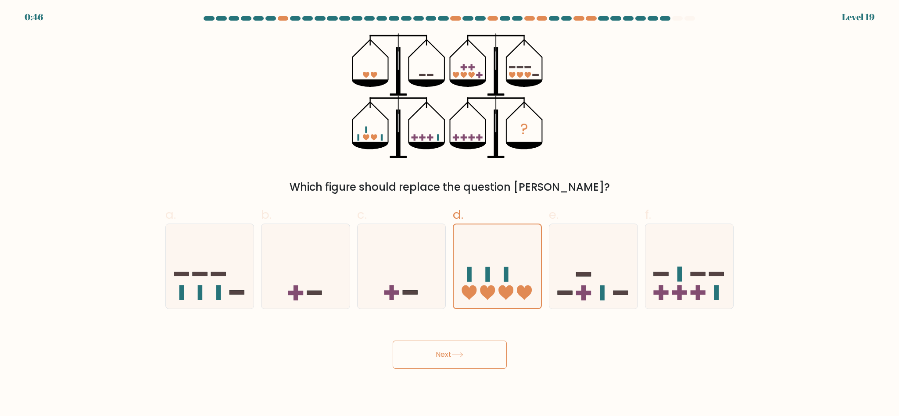
click at [450, 214] on input "a." at bounding box center [450, 211] width 0 height 6
radio input "true"
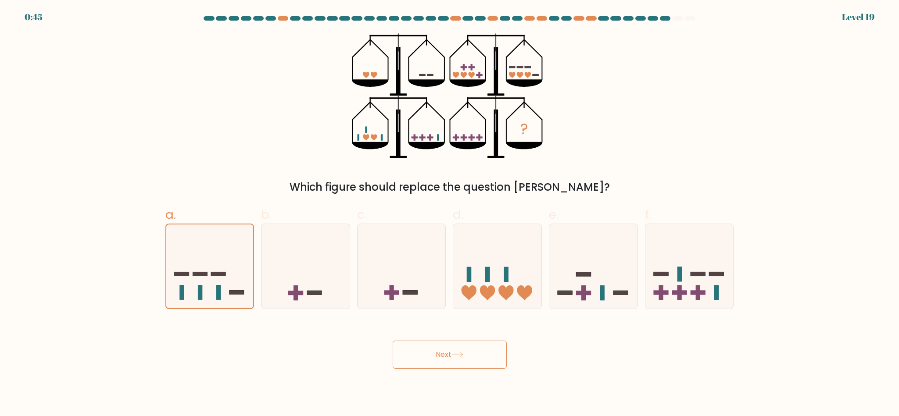
click at [480, 358] on button "Next" at bounding box center [450, 355] width 114 height 28
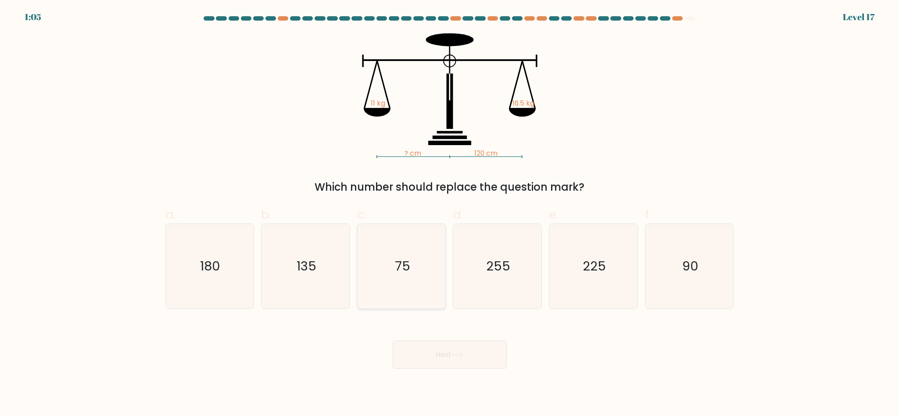
drag, startPoint x: 411, startPoint y: 278, endPoint x: 432, endPoint y: 295, distance: 27.1
click at [411, 277] on icon "75" at bounding box center [401, 266] width 85 height 85
click at [450, 214] on input "c. 75" at bounding box center [450, 211] width 0 height 6
radio input "true"
click at [478, 353] on button "Next" at bounding box center [450, 355] width 114 height 28
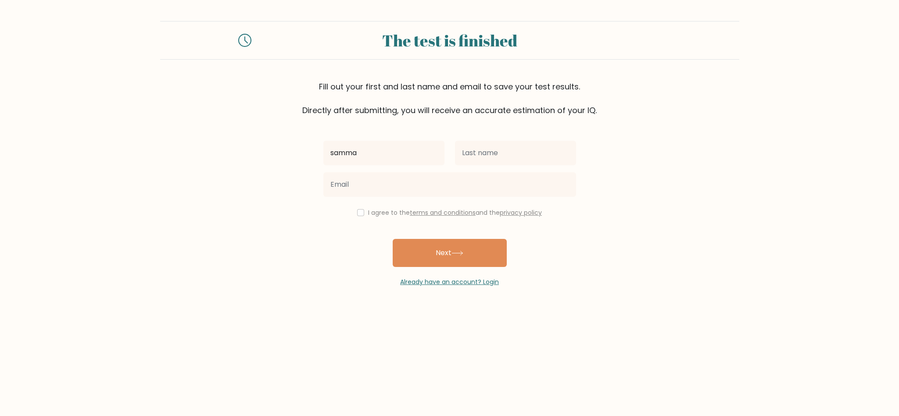
type input "samma"
click at [500, 147] on input "text" at bounding box center [515, 153] width 121 height 25
type input "v3"
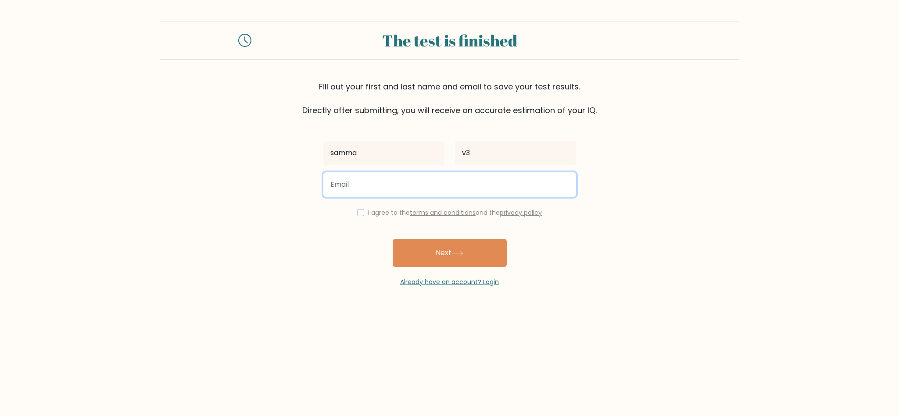
click at [469, 175] on input "email" at bounding box center [449, 184] width 253 height 25
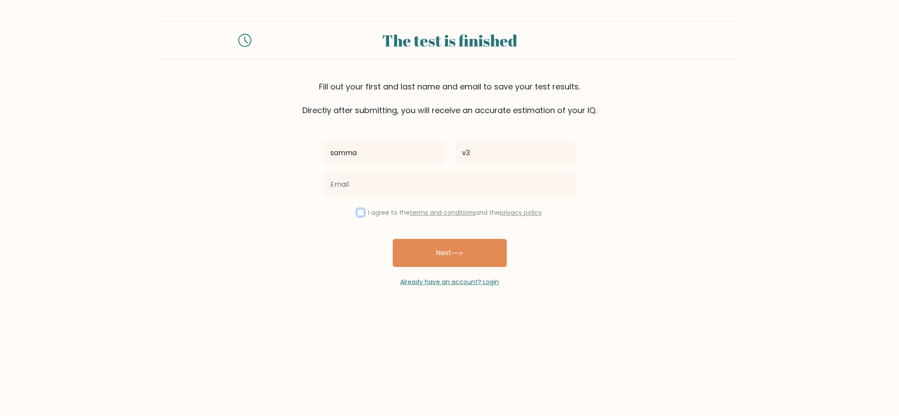
click at [357, 215] on input "checkbox" at bounding box center [360, 212] width 7 height 7
checkbox input "true"
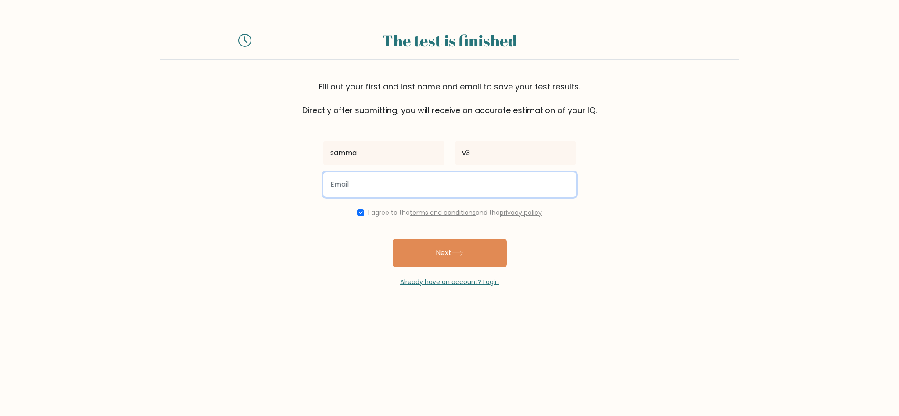
drag, startPoint x: 362, startPoint y: 182, endPoint x: 383, endPoint y: 210, distance: 34.5
click at [362, 182] on input "email" at bounding box center [449, 184] width 253 height 25
paste input "vogono1991@knilok.com"
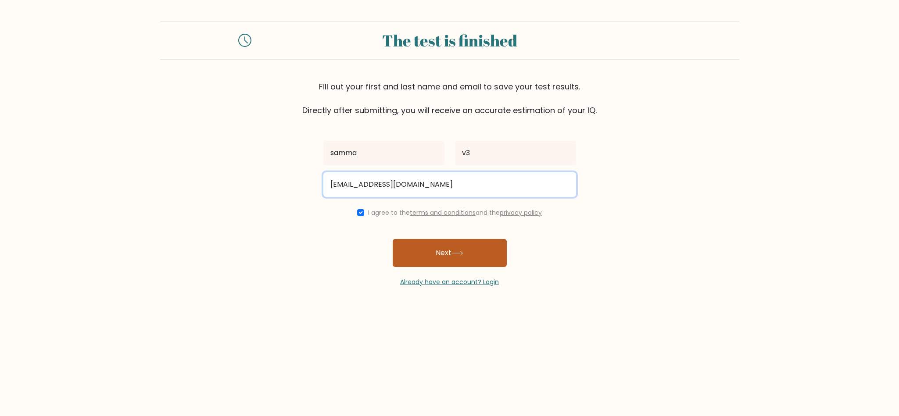
type input "vogono1991@knilok.com"
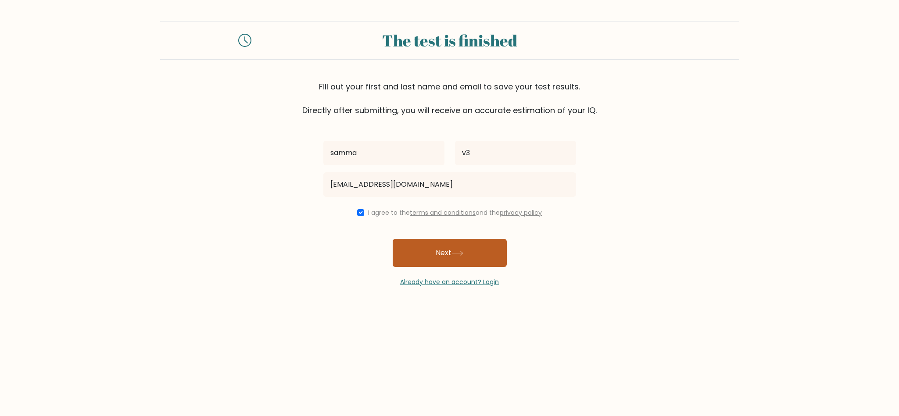
click at [421, 247] on button "Next" at bounding box center [450, 253] width 114 height 28
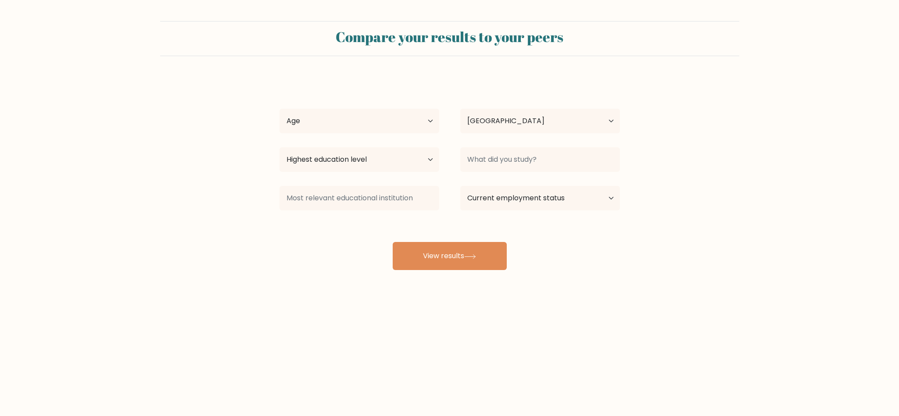
select select "NL"
click at [343, 128] on select "Age Under 18 years old 18-24 years old 25-34 years old 35-44 years old 45-54 ye…" at bounding box center [359, 121] width 160 height 25
select select "min_18"
click at [279, 109] on select "Age Under 18 years old 18-24 years old 25-34 years old 35-44 years old 45-54 ye…" at bounding box center [359, 121] width 160 height 25
click at [534, 108] on div "Country Afghanistan Albania Algeria American Samoa Andorra Angola Anguilla Anta…" at bounding box center [540, 121] width 181 height 32
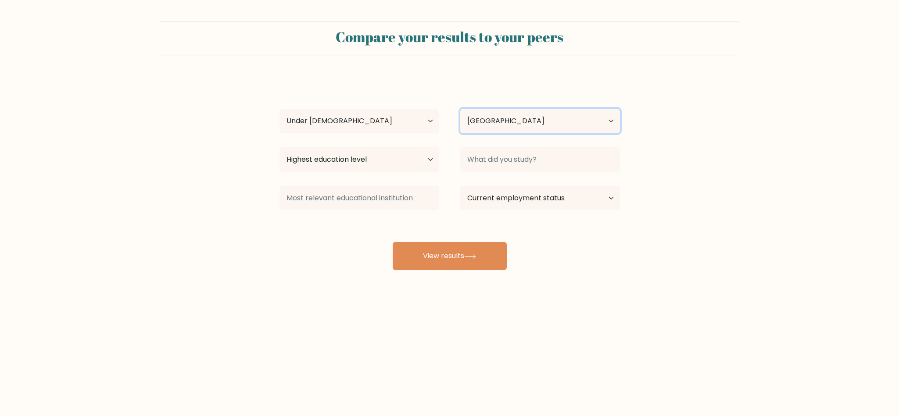
click at [531, 116] on select "Country Afghanistan Albania Algeria American Samoa Andorra Angola Anguilla Anta…" at bounding box center [540, 121] width 160 height 25
drag, startPoint x: 527, startPoint y: 119, endPoint x: 501, endPoint y: 120, distance: 26.3
click at [527, 119] on select "Country Afghanistan Albania Algeria American Samoa Andorra Angola Anguilla Anta…" at bounding box center [540, 121] width 160 height 25
click at [379, 157] on select "Highest education level No schooling Primary Lower Secondary Upper Secondary Oc…" at bounding box center [359, 159] width 160 height 25
click at [279, 148] on select "Highest education level No schooling Primary Lower Secondary Upper Secondary Oc…" at bounding box center [359, 159] width 160 height 25
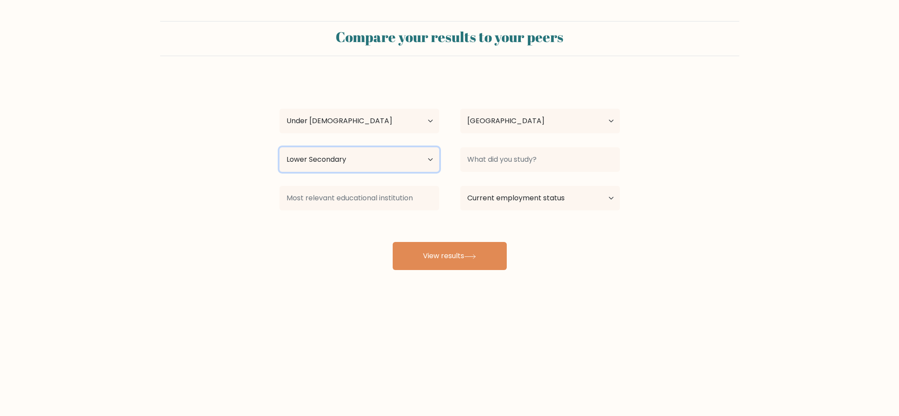
click at [347, 166] on select "Highest education level No schooling Primary Lower Secondary Upper Secondary Oc…" at bounding box center [359, 159] width 160 height 25
select select "upper_secondary"
click at [279, 148] on select "Highest education level No schooling Primary Lower Secondary Upper Secondary Oc…" at bounding box center [359, 159] width 160 height 25
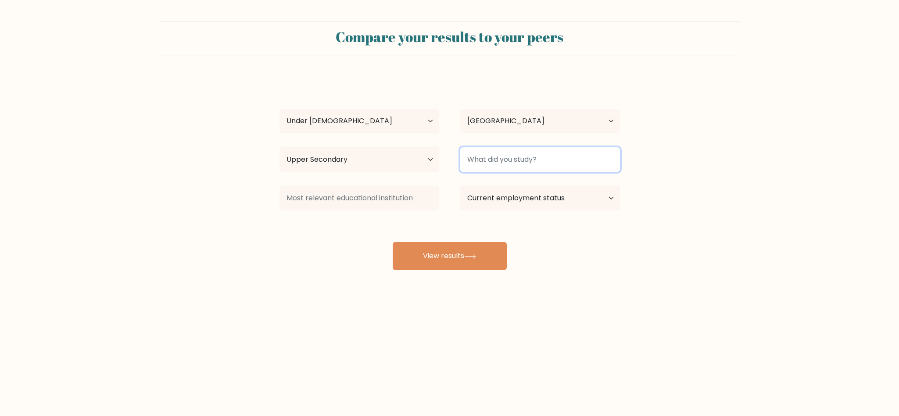
click at [496, 153] on input at bounding box center [540, 159] width 160 height 25
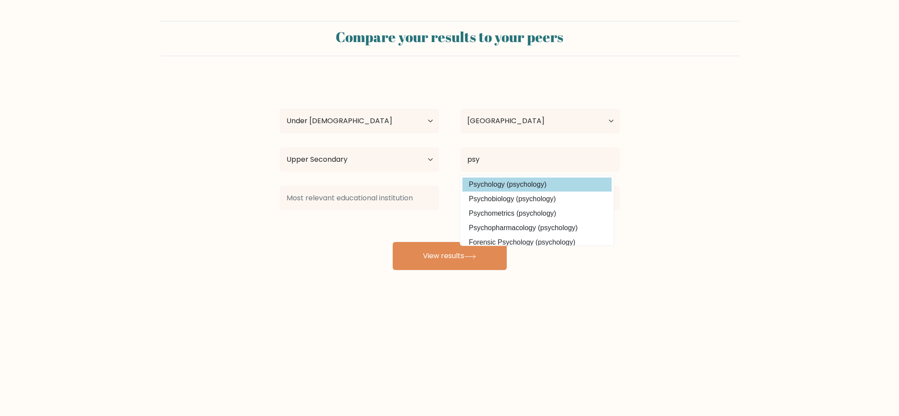
click at [528, 181] on option "Psychology (psychology)" at bounding box center [536, 185] width 149 height 14
type input "Psychology"
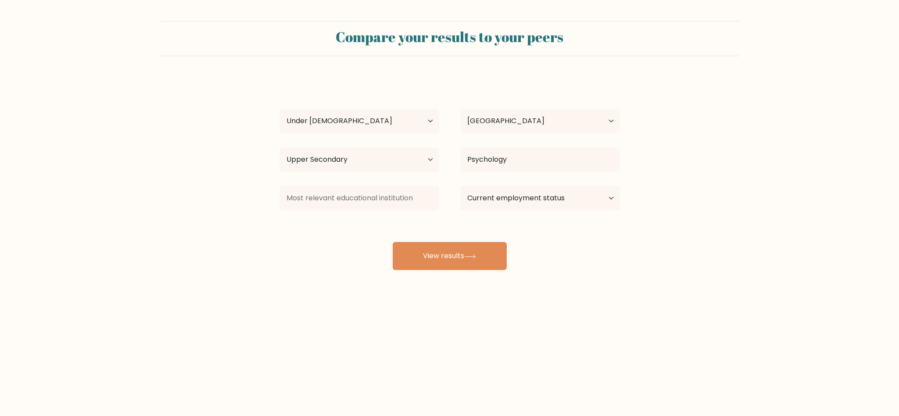
click at [521, 140] on div "samma v3 Age Under 18 years old 18-24 years old 25-34 years old 35-44 years old…" at bounding box center [449, 173] width 351 height 193
click at [510, 122] on select "Country Afghanistan Albania Algeria American Samoa Andorra Angola Anguilla Anta…" at bounding box center [540, 121] width 160 height 25
select select "BR"
click at [460, 109] on select "Country Afghanistan Albania Algeria American Samoa Andorra Angola Anguilla Anta…" at bounding box center [540, 121] width 160 height 25
click at [359, 192] on input at bounding box center [359, 198] width 160 height 25
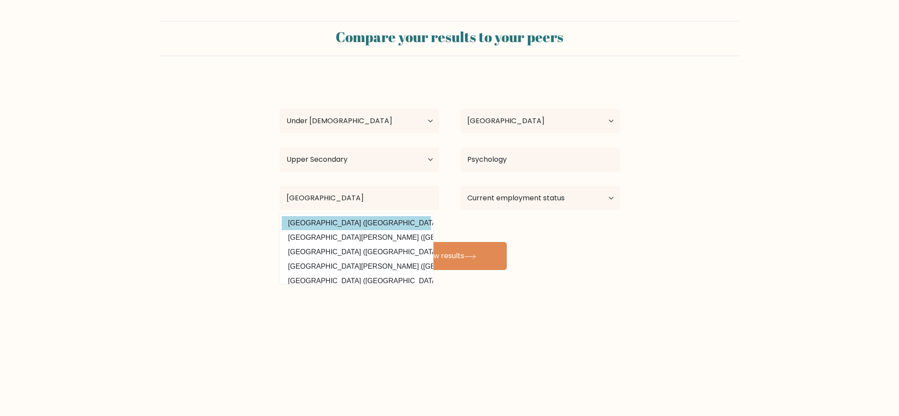
click at [401, 218] on option "Universidade de São Paulo (Brazil)" at bounding box center [356, 223] width 149 height 14
type input "Universidade de São Paulo"
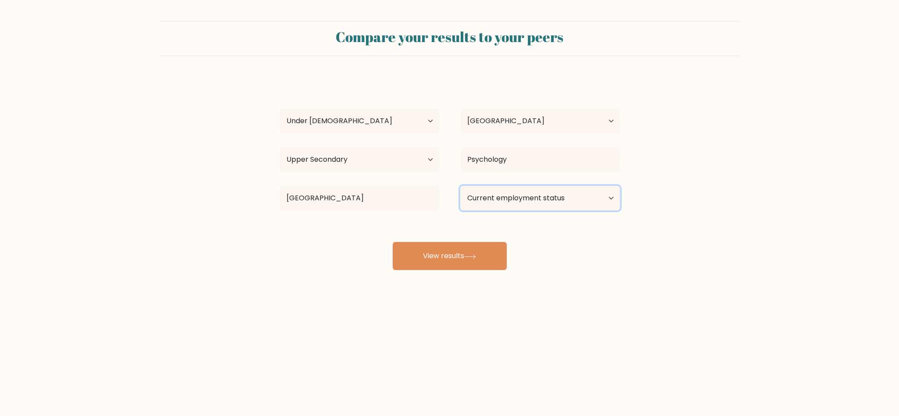
click at [476, 203] on select "Current employment status Employed Student Retired Other / prefer not to answer" at bounding box center [540, 198] width 160 height 25
select select "student"
click at [460, 186] on select "Current employment status Employed Student Retired Other / prefer not to answer" at bounding box center [540, 198] width 160 height 25
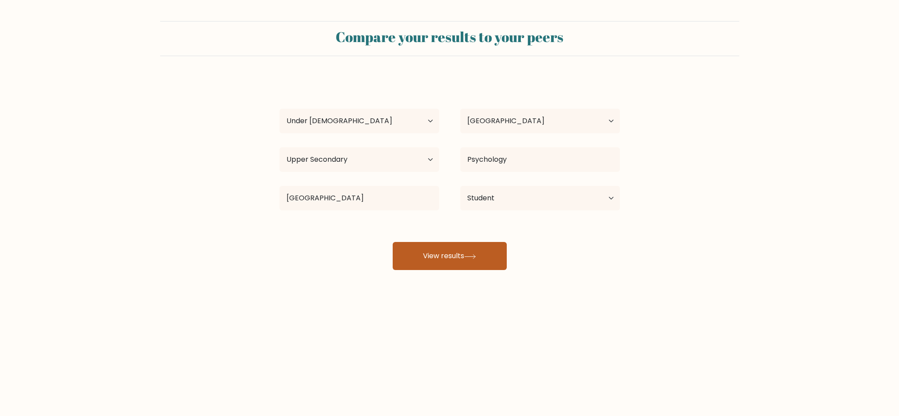
click at [474, 254] on icon at bounding box center [470, 256] width 12 height 5
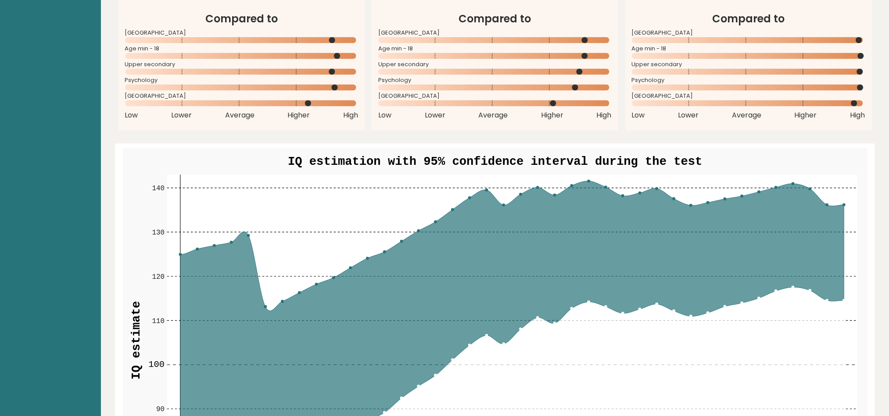
scroll to position [921, 0]
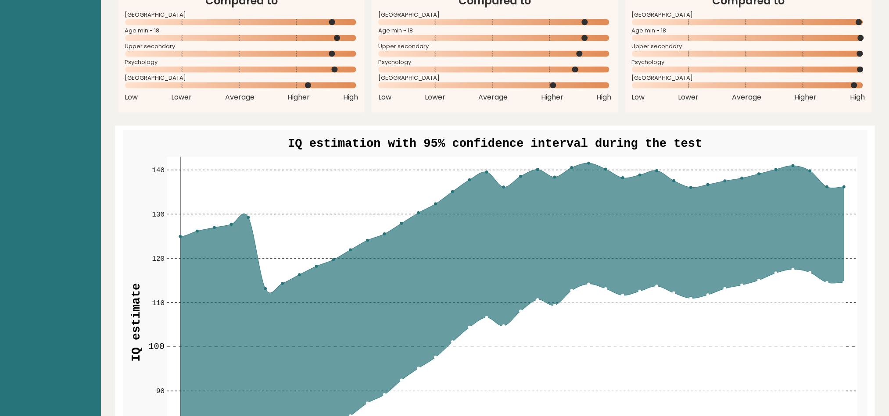
click at [844, 187] on circle at bounding box center [844, 187] width 3 height 3
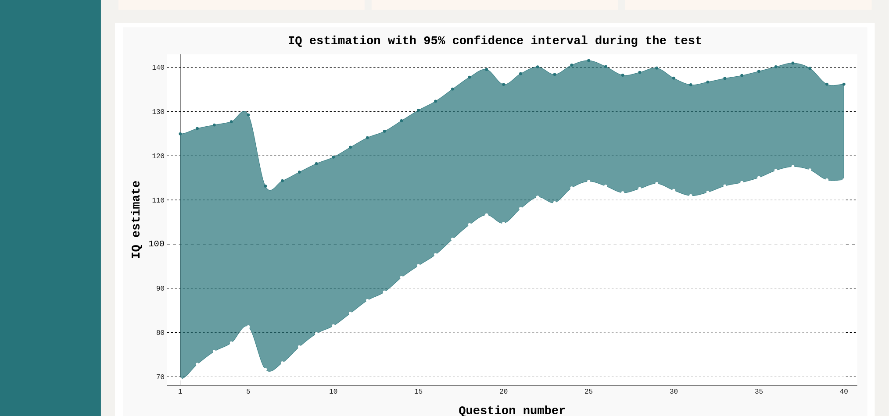
scroll to position [1045, 0]
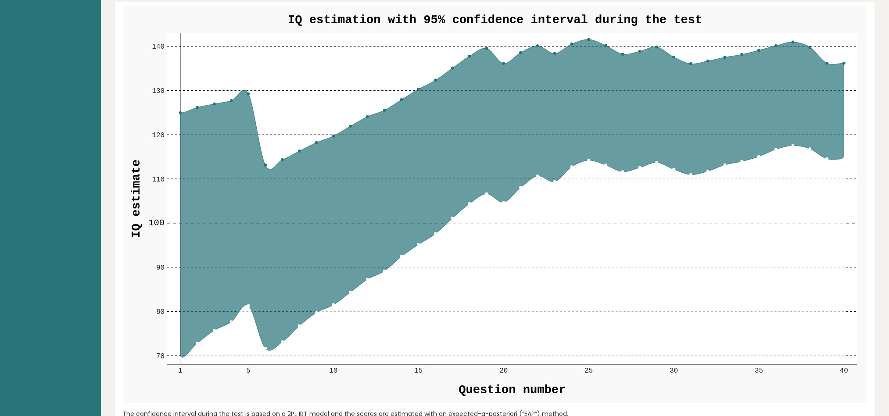
click at [794, 147] on circle at bounding box center [793, 145] width 3 height 3
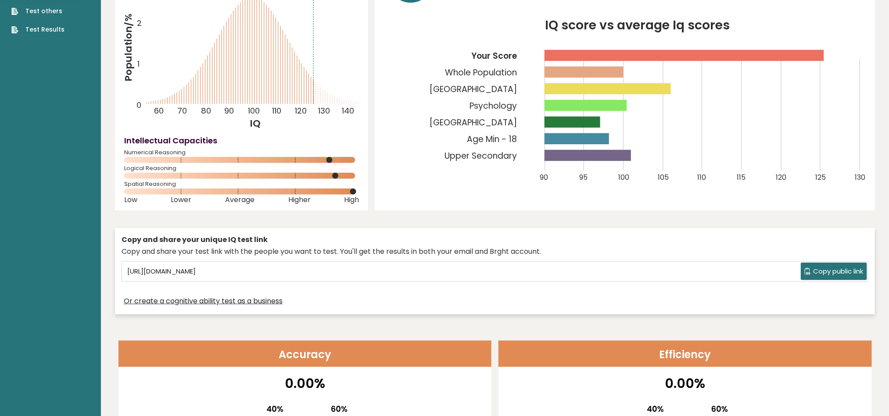
scroll to position [0, 0]
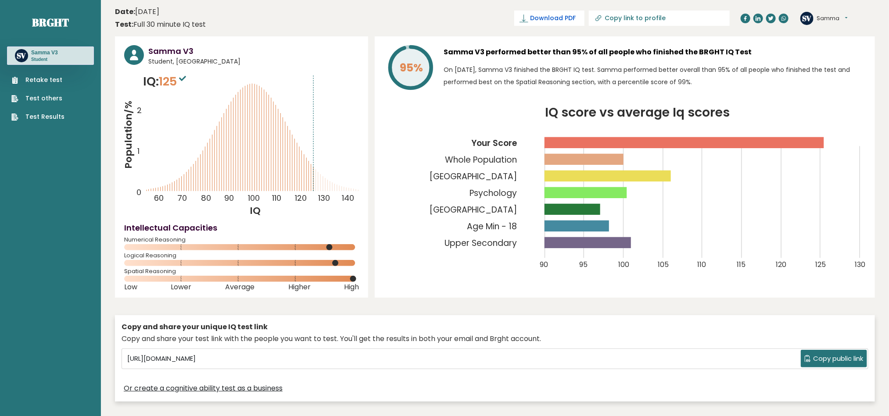
click at [528, 18] on icon at bounding box center [523, 18] width 9 height 9
click at [426, 219] on icon "IQ score vs average Iq scores 90 95 100 105 110 115 120 125 130 Your Score Whol…" at bounding box center [625, 194] width 482 height 175
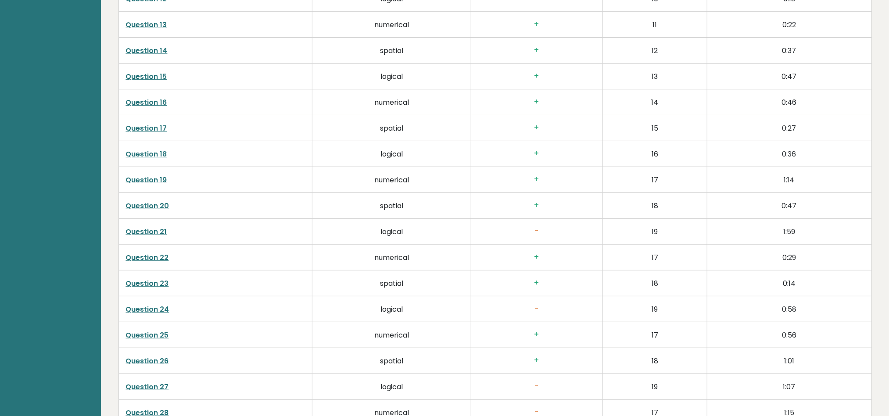
scroll to position [1909, 0]
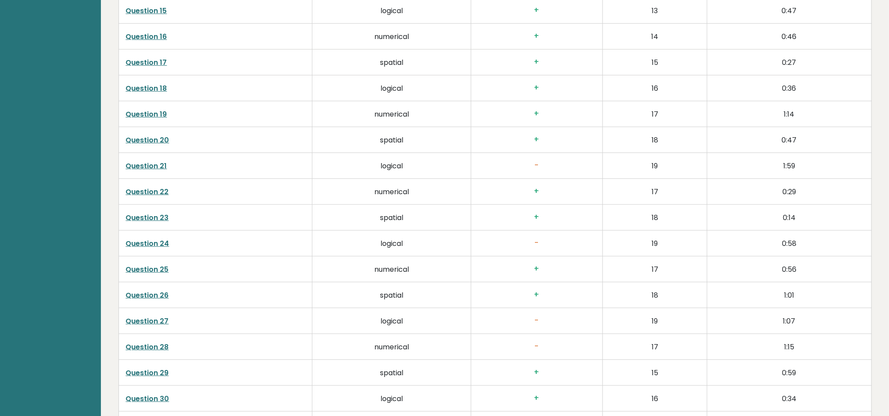
drag, startPoint x: 163, startPoint y: 250, endPoint x: 400, endPoint y: 249, distance: 236.9
click at [400, 249] on td "logical" at bounding box center [391, 243] width 158 height 26
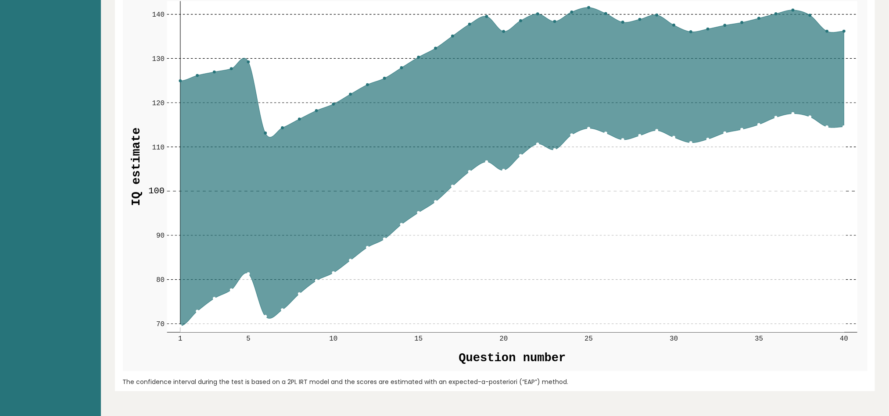
scroll to position [1045, 0]
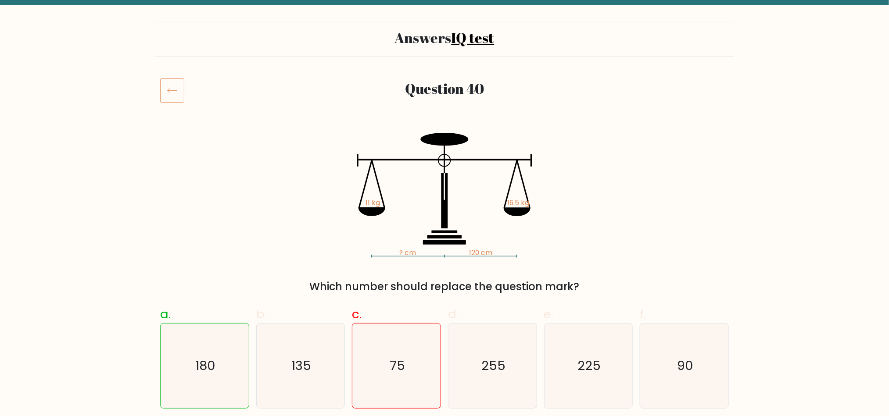
scroll to position [66, 0]
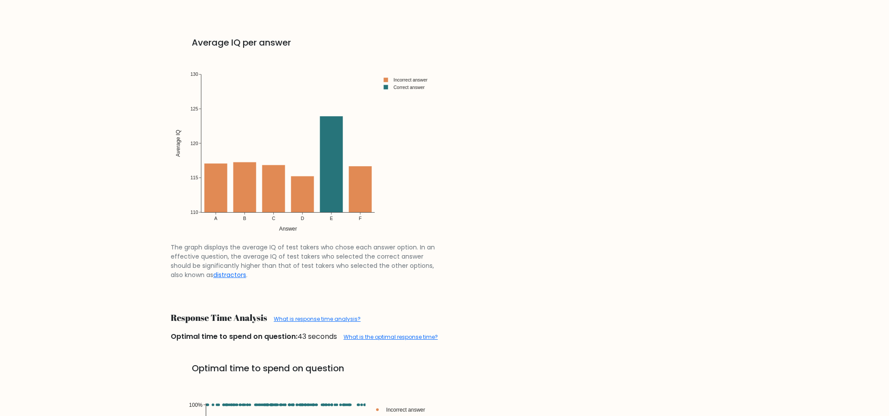
scroll to position [1448, 0]
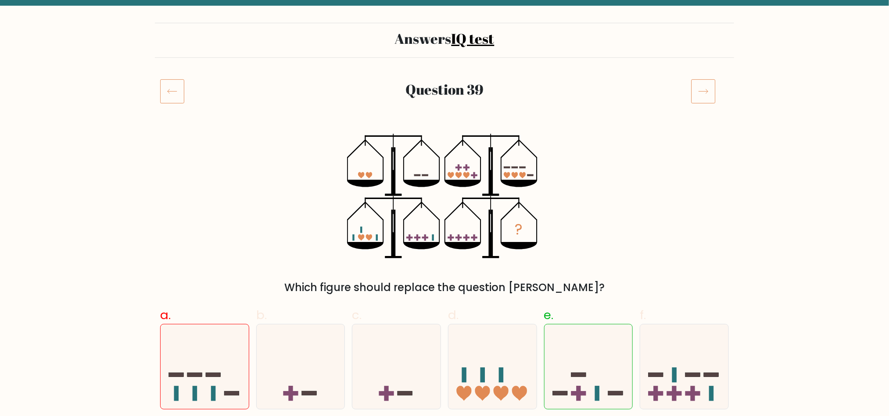
scroll to position [66, 0]
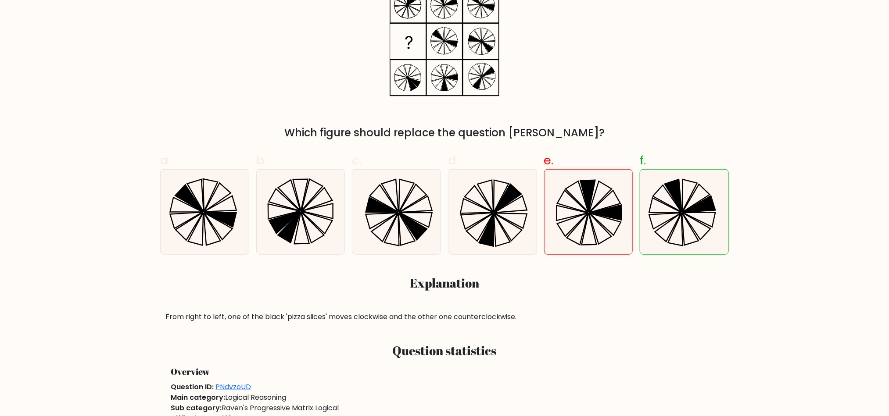
scroll to position [132, 0]
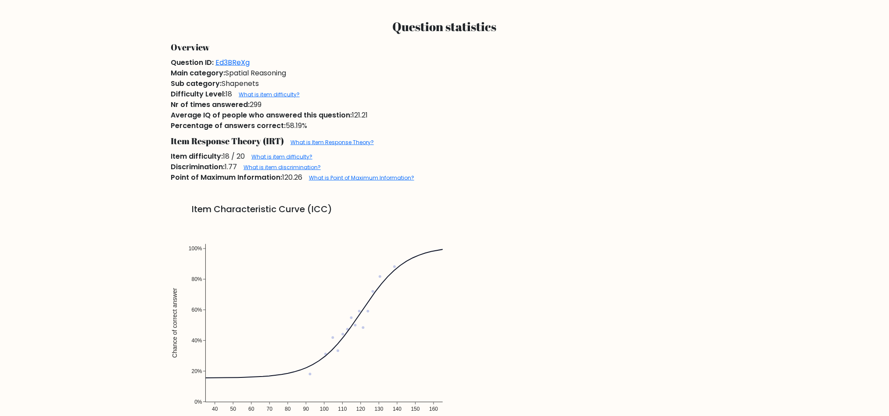
scroll to position [658, 0]
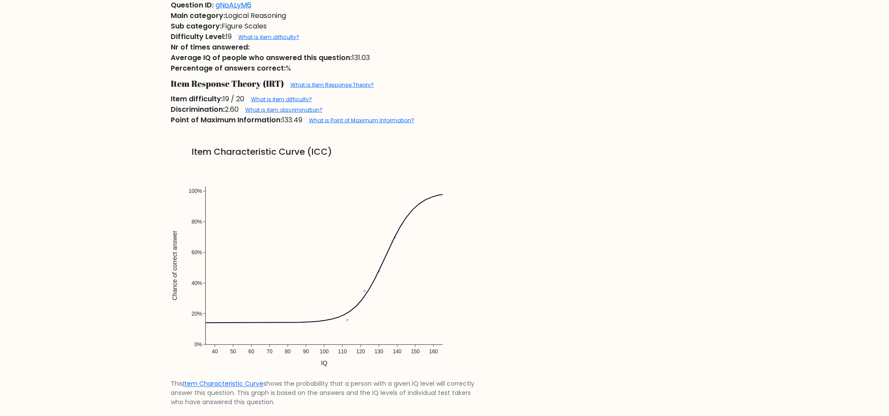
scroll to position [461, 0]
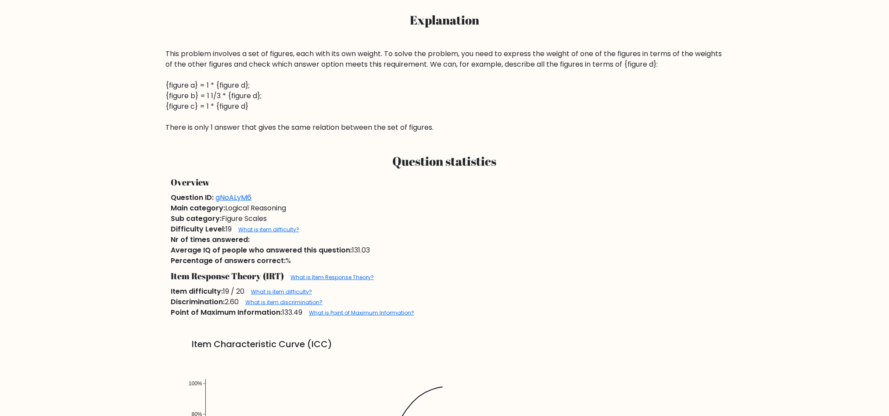
click at [255, 241] on div "Nr of times answered:" at bounding box center [444, 240] width 558 height 11
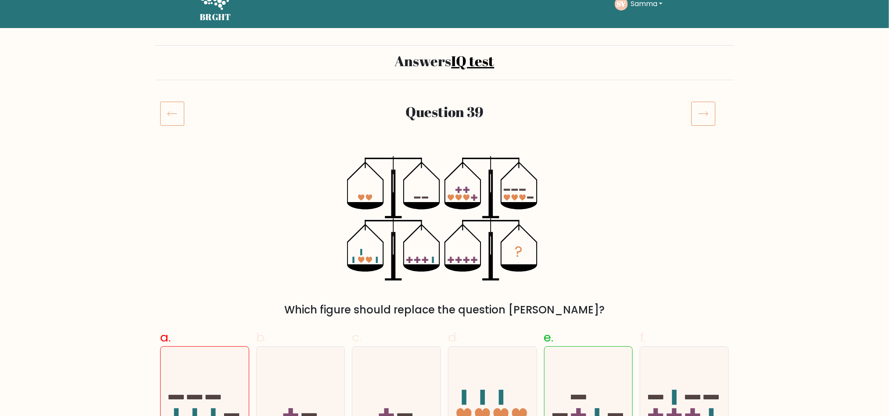
scroll to position [0, 0]
